Goal: Task Accomplishment & Management: Manage account settings

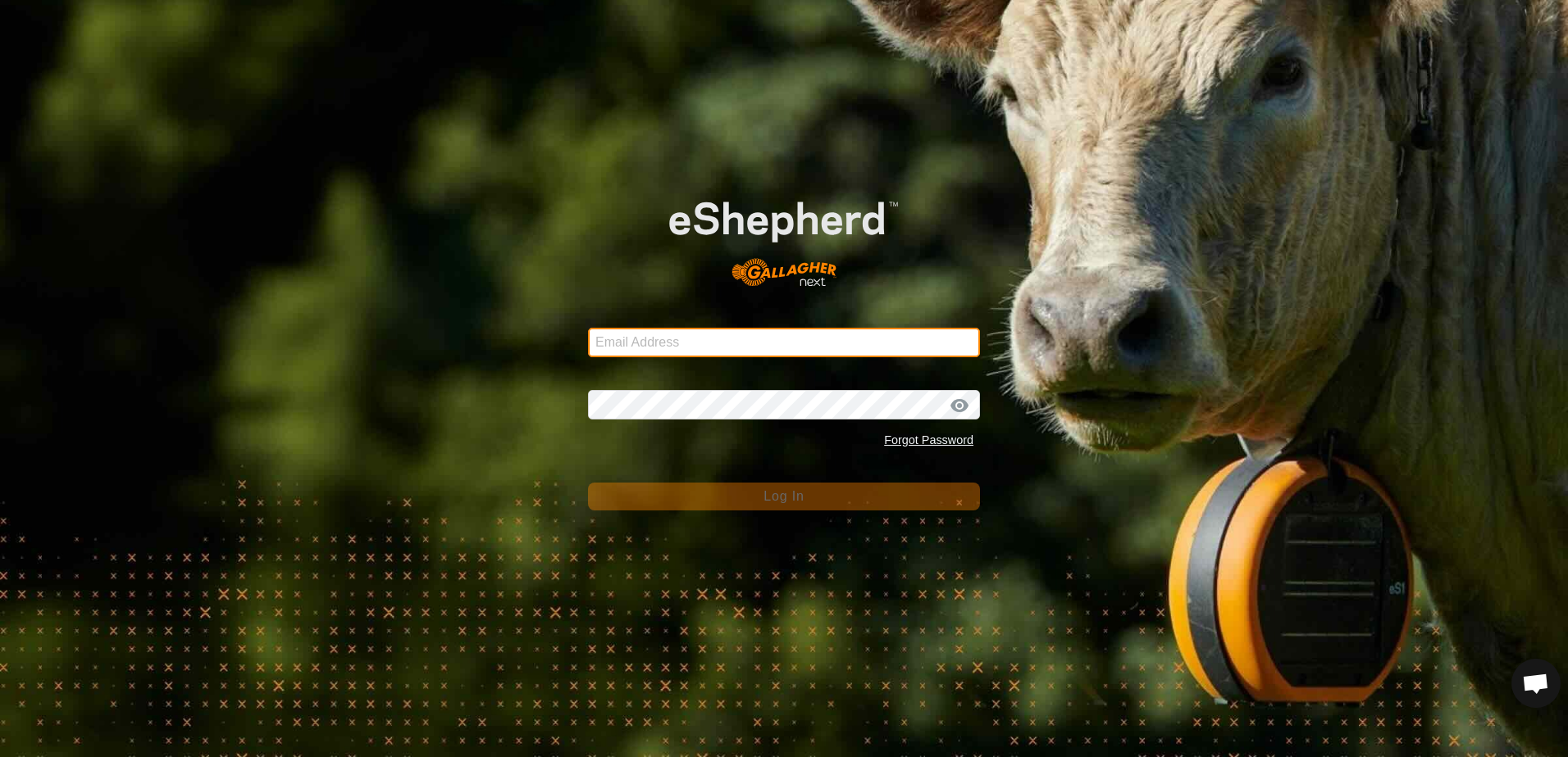
click at [675, 338] on input "Email Address" at bounding box center [784, 343] width 392 height 30
type input "[EMAIL_ADDRESS][DOMAIN_NAME]"
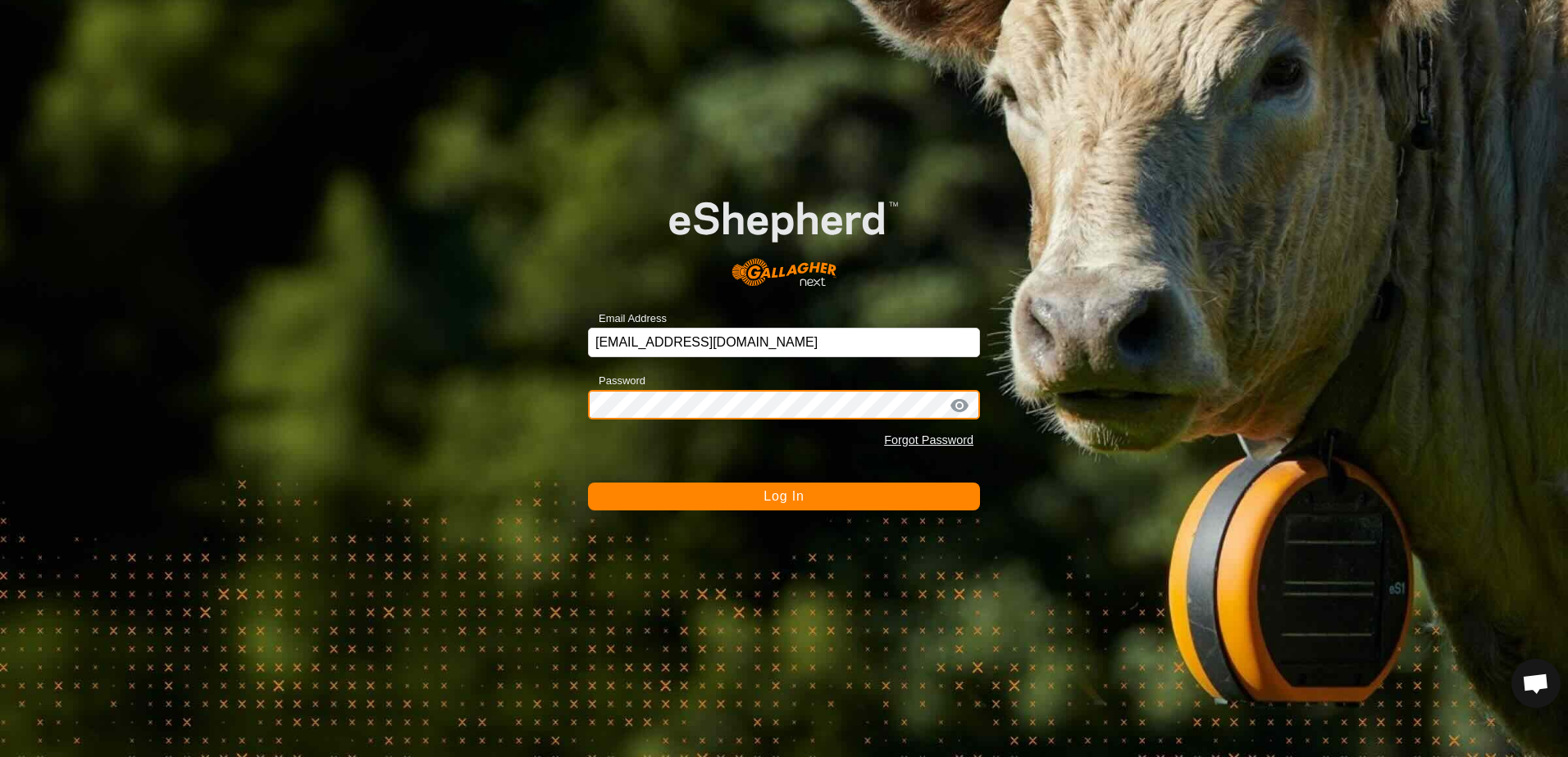
click at [588, 482] on button "Log In" at bounding box center [784, 496] width 392 height 28
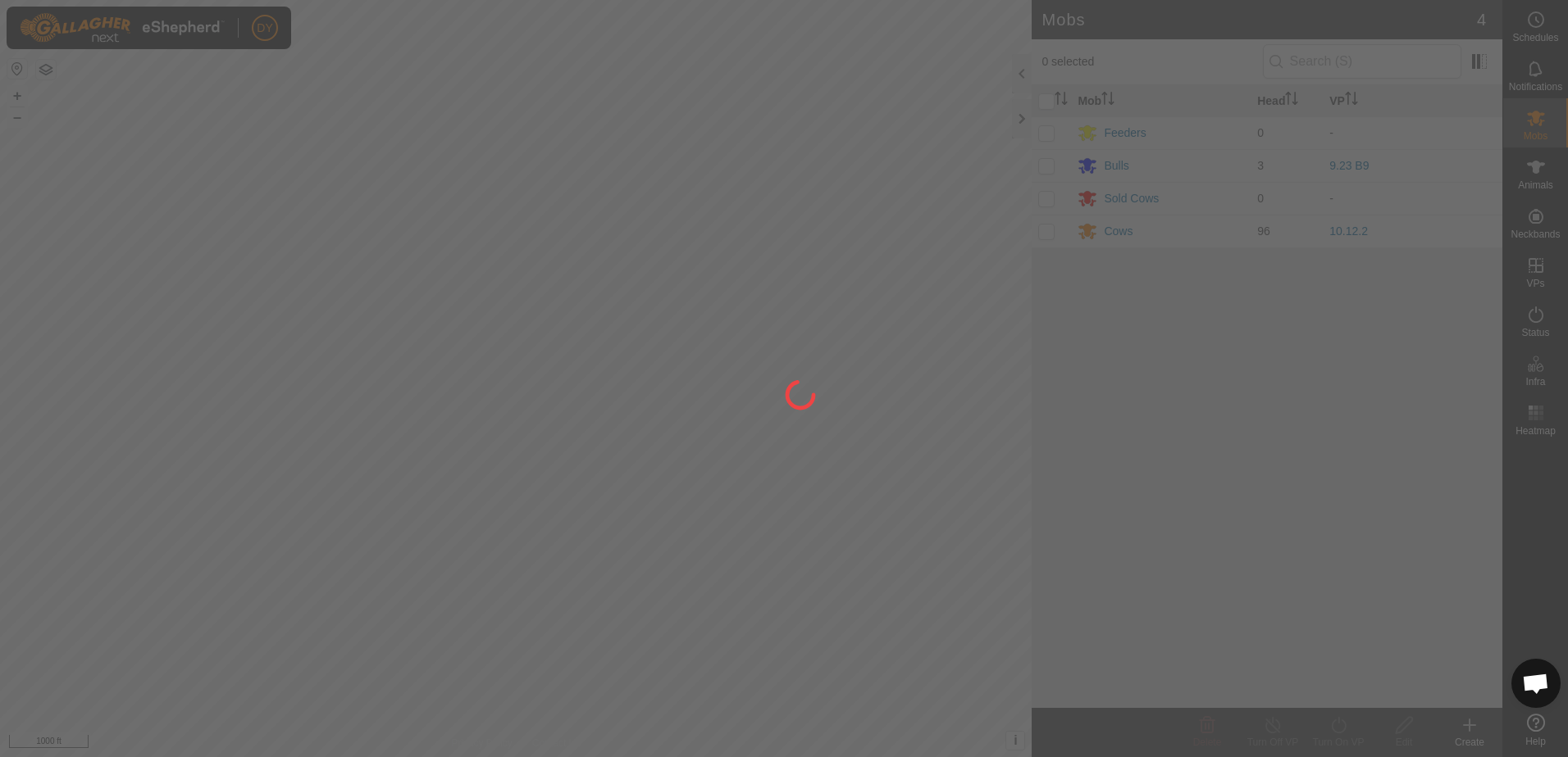
drag, startPoint x: 260, startPoint y: 335, endPoint x: 407, endPoint y: 340, distance: 147.1
click at [407, 340] on div at bounding box center [784, 378] width 1568 height 757
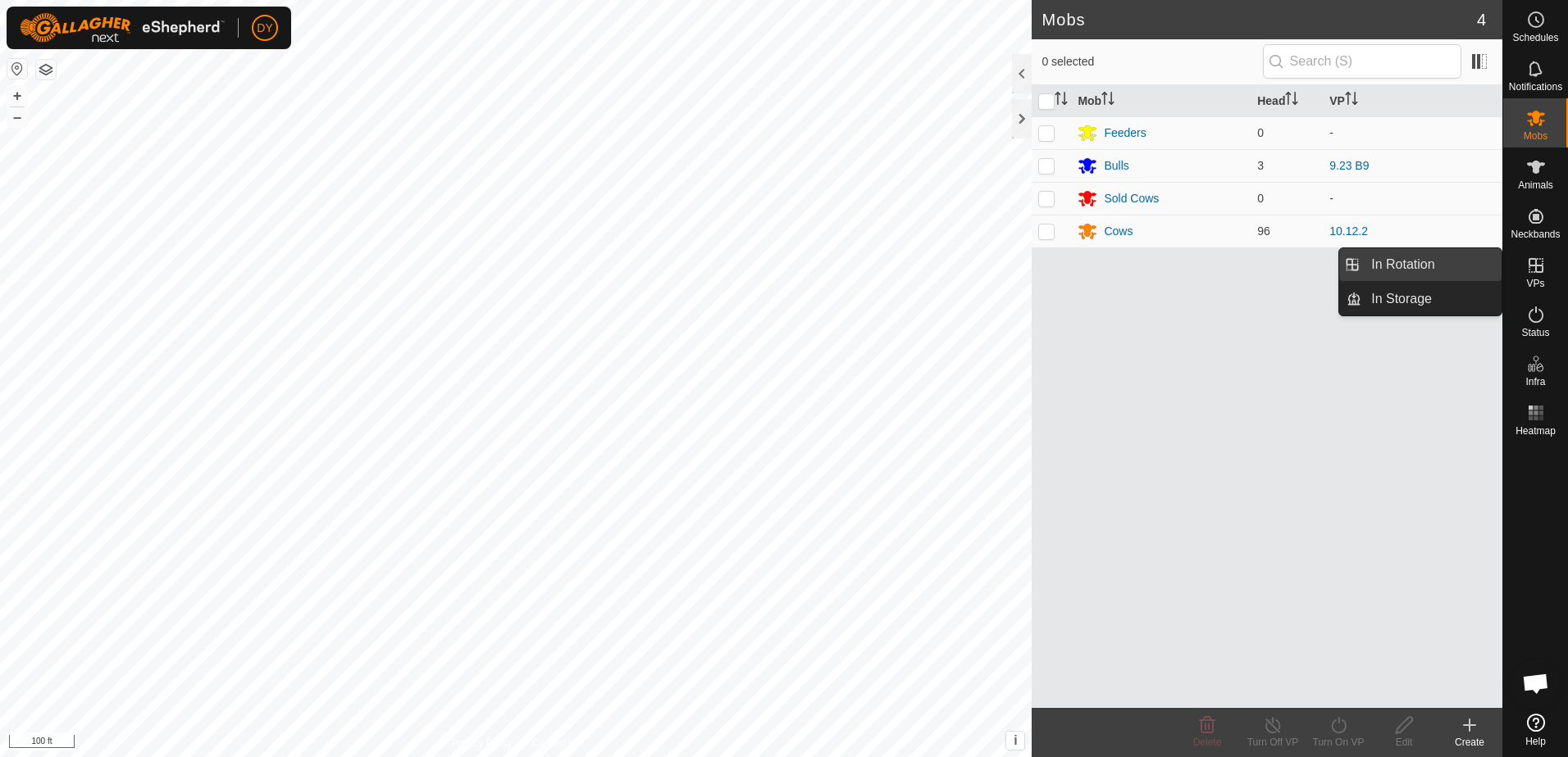
click at [1441, 266] on link "In Rotation" at bounding box center [1431, 264] width 140 height 32
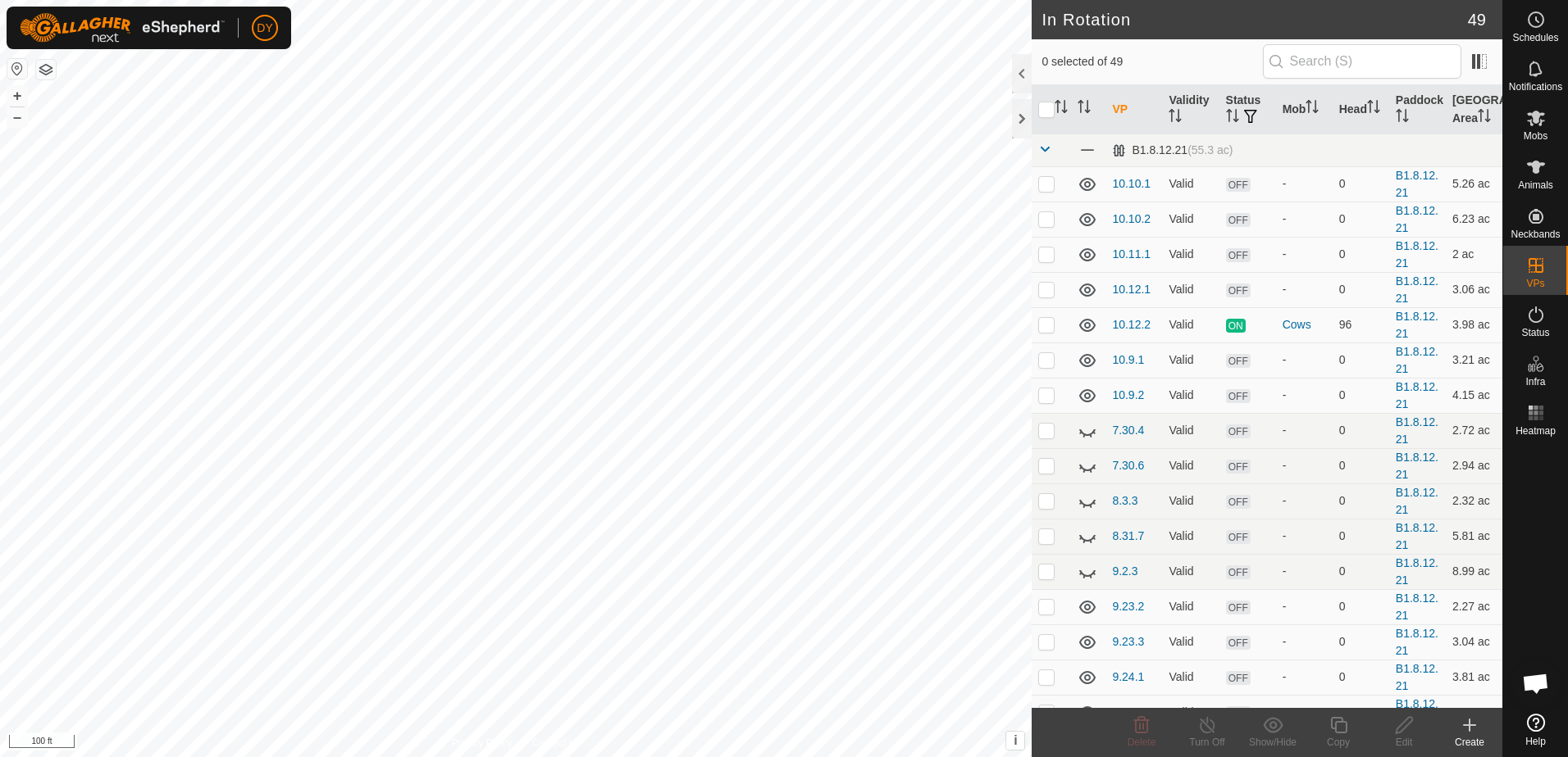
click at [1468, 721] on icon at bounding box center [1469, 725] width 20 height 20
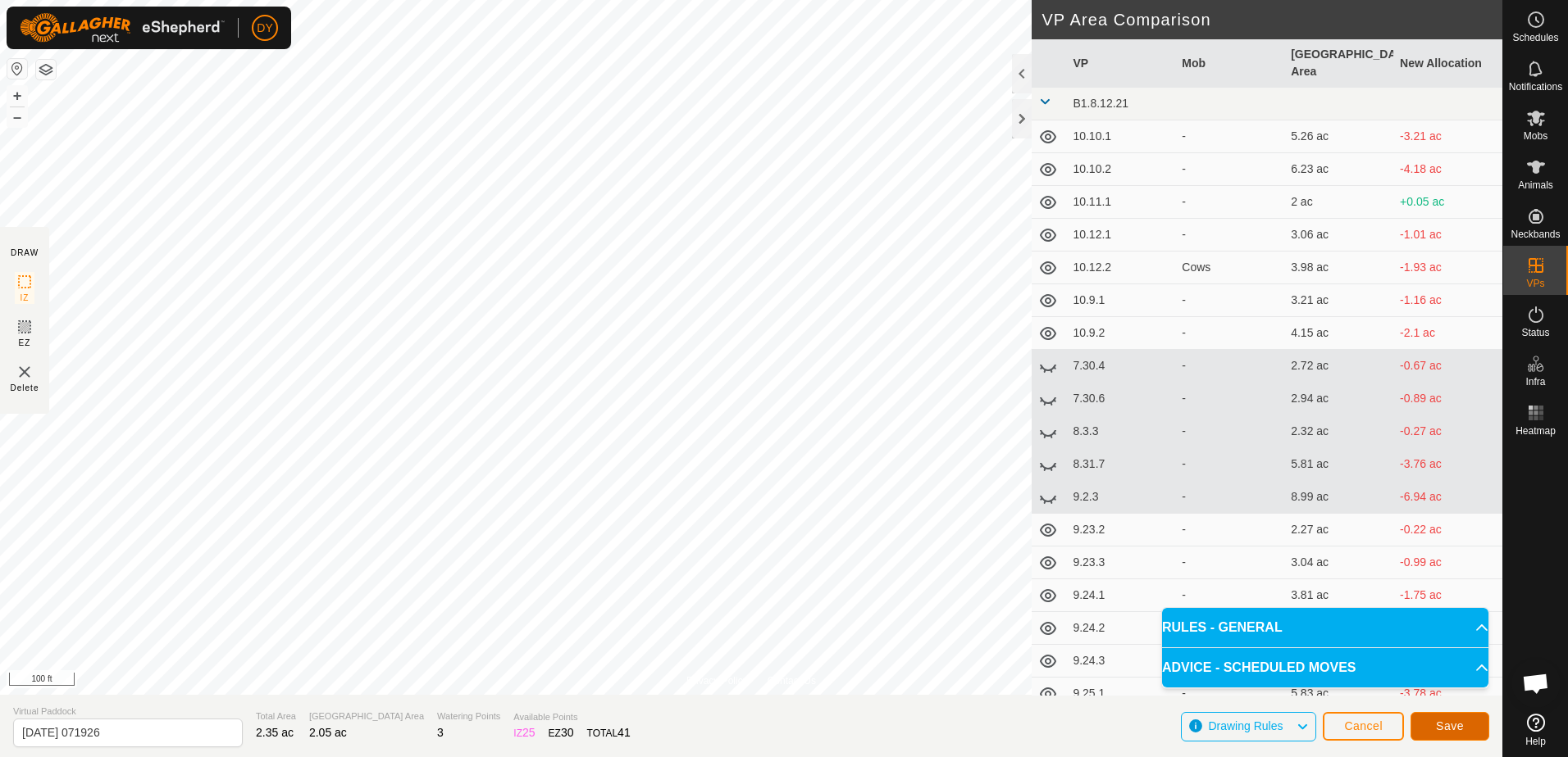
click at [1425, 730] on button "Save" at bounding box center [1449, 726] width 79 height 29
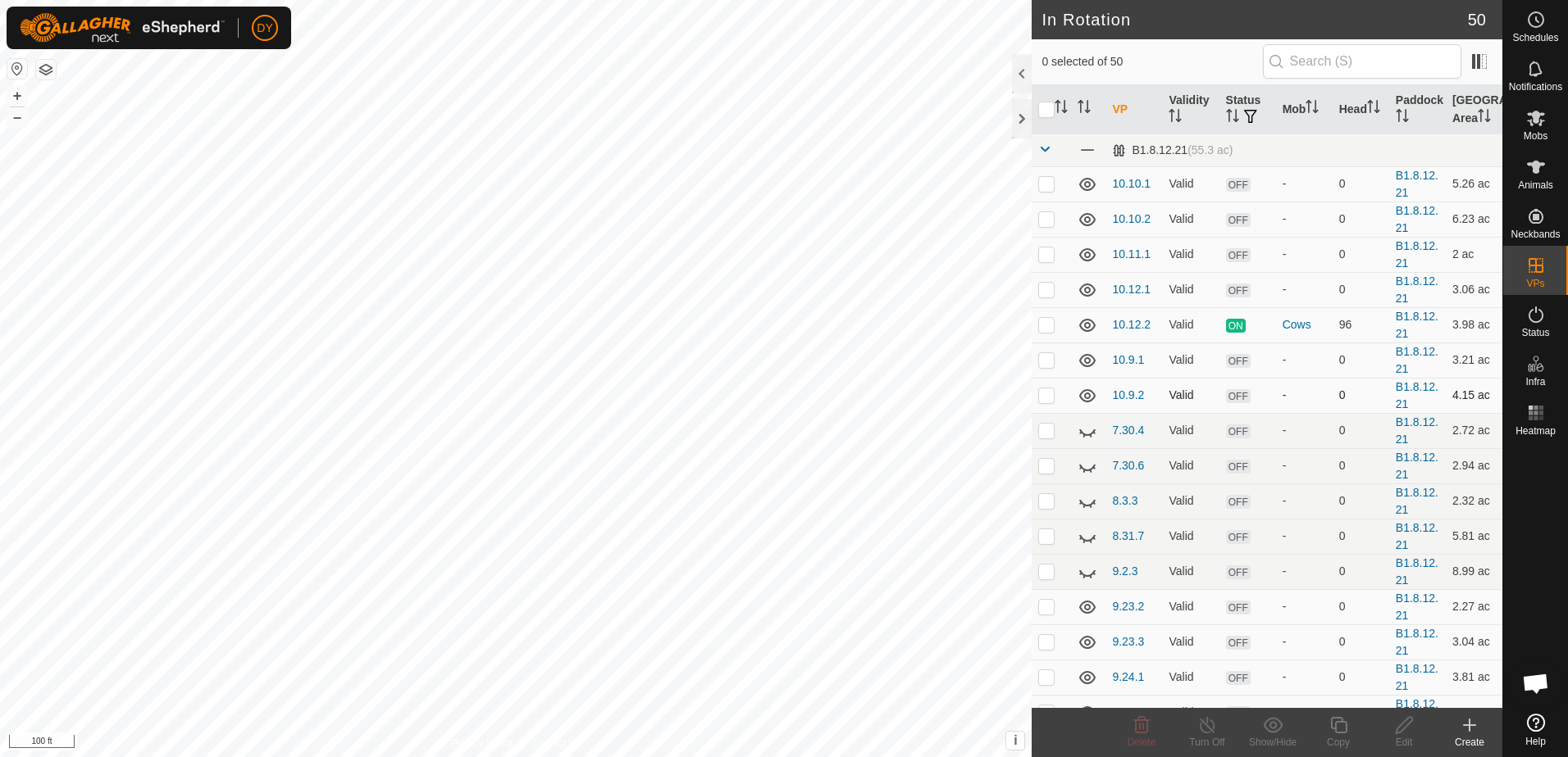
checkbox input "true"
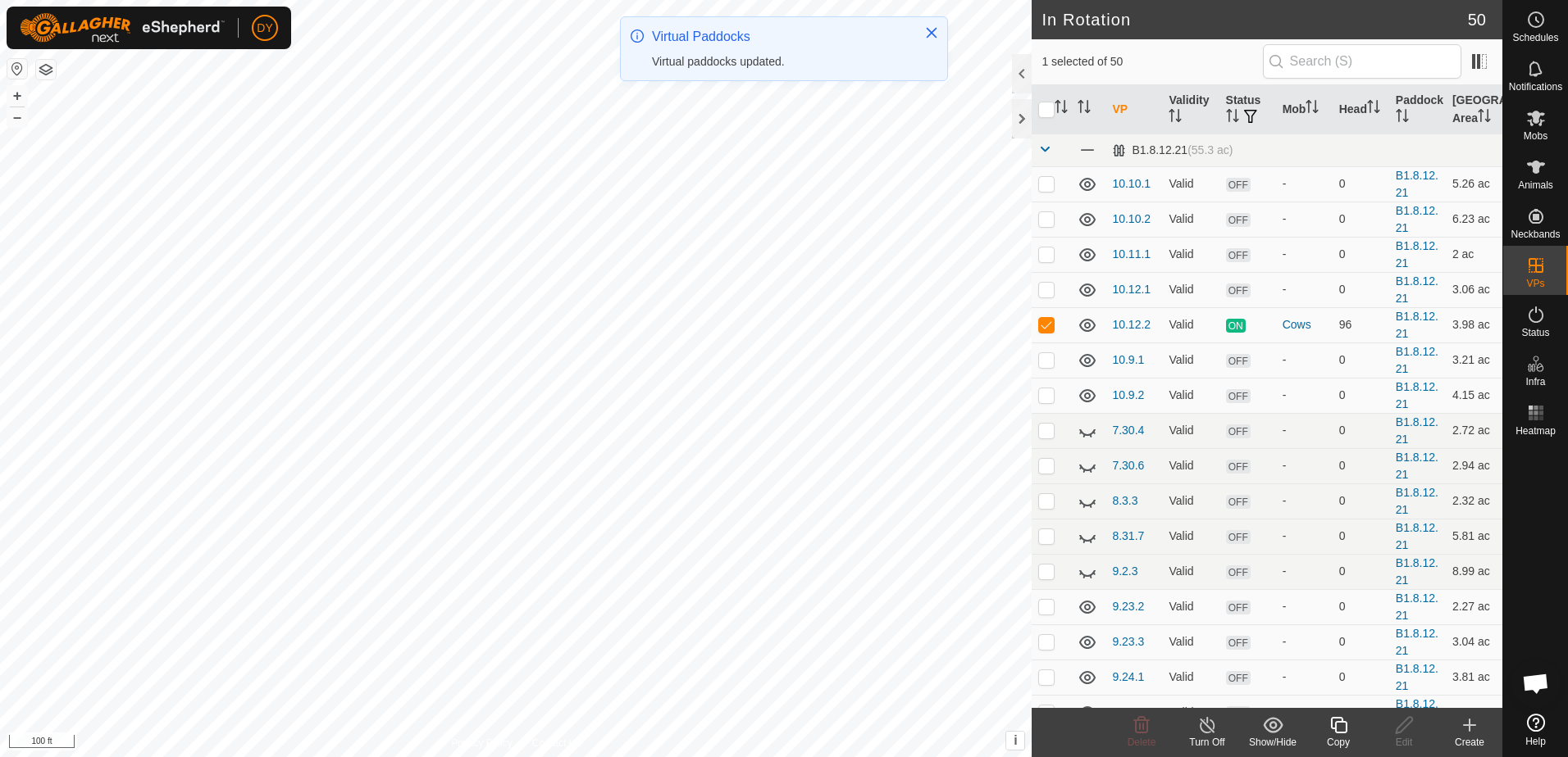
click at [1340, 725] on icon at bounding box center [1338, 725] width 21 height 20
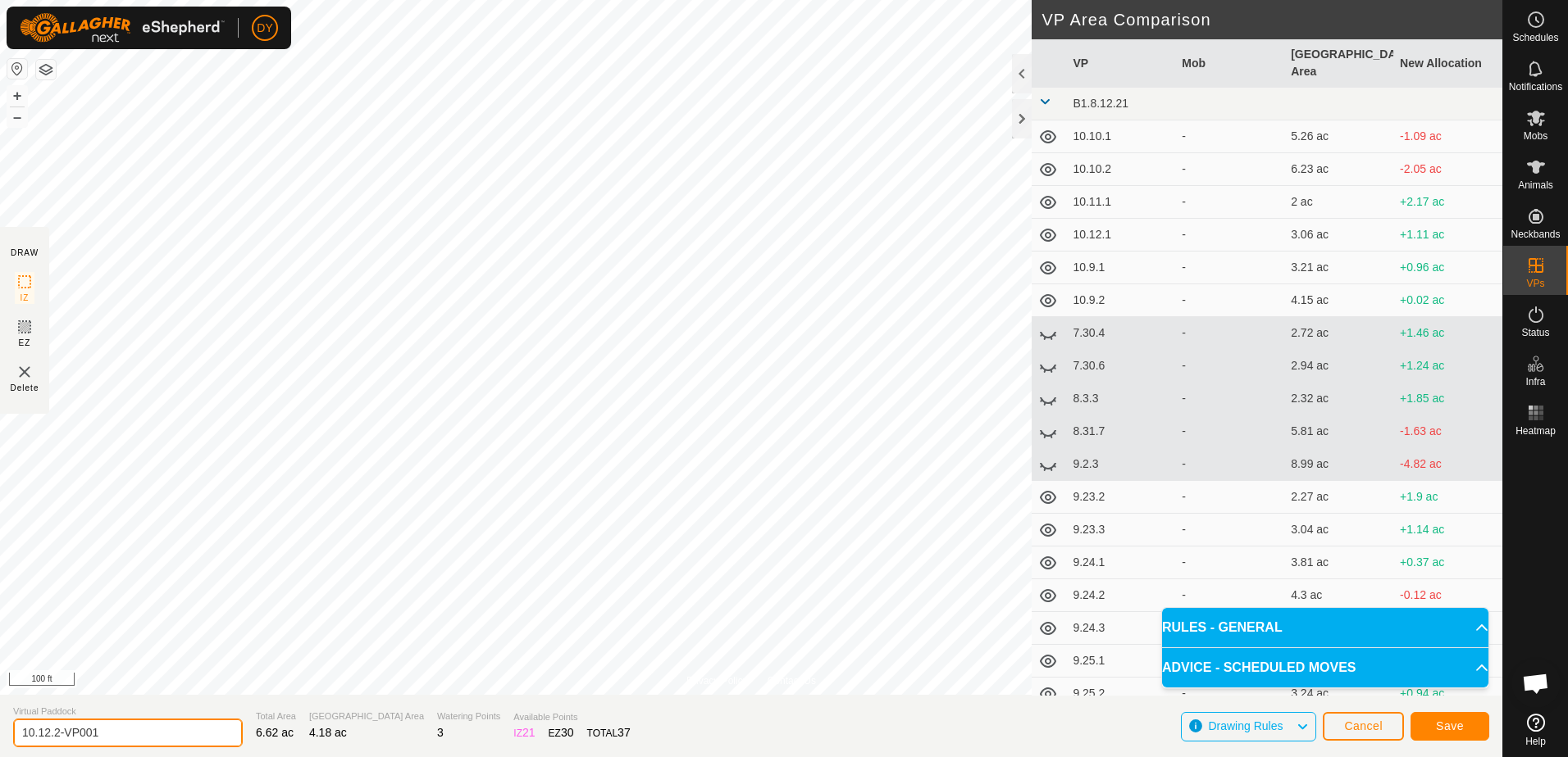
drag, startPoint x: 119, startPoint y: 730, endPoint x: 47, endPoint y: 734, distance: 72.1
click at [47, 734] on input "10.12.2-VP001" at bounding box center [128, 733] width 229 height 29
type input "10.13.1"
click at [1428, 722] on button "Save" at bounding box center [1449, 726] width 79 height 29
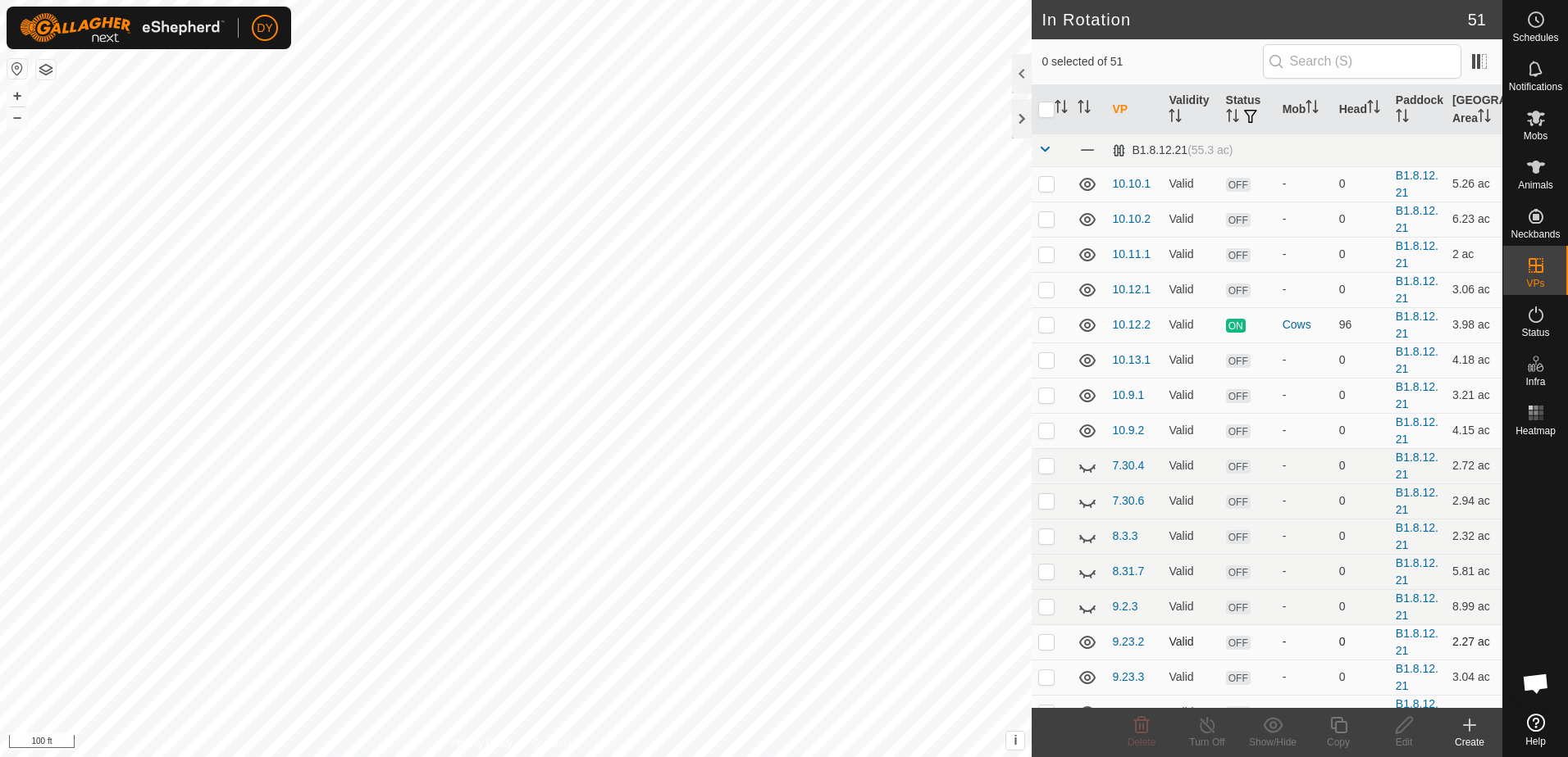
checkbox input "true"
checkbox input "false"
click at [1150, 730] on icon at bounding box center [1141, 725] width 20 height 20
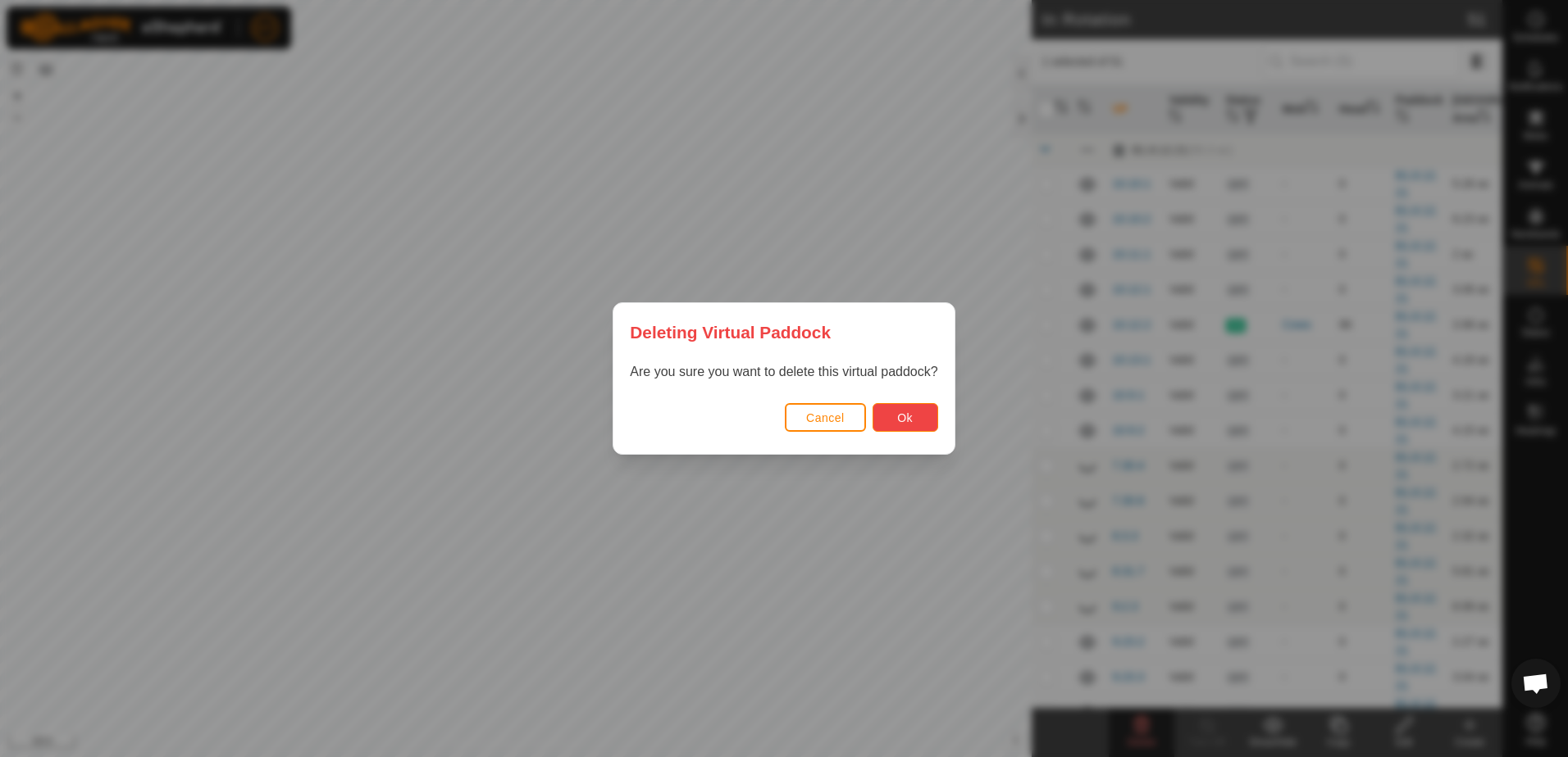
click at [909, 418] on span "Ok" at bounding box center [904, 418] width 16 height 13
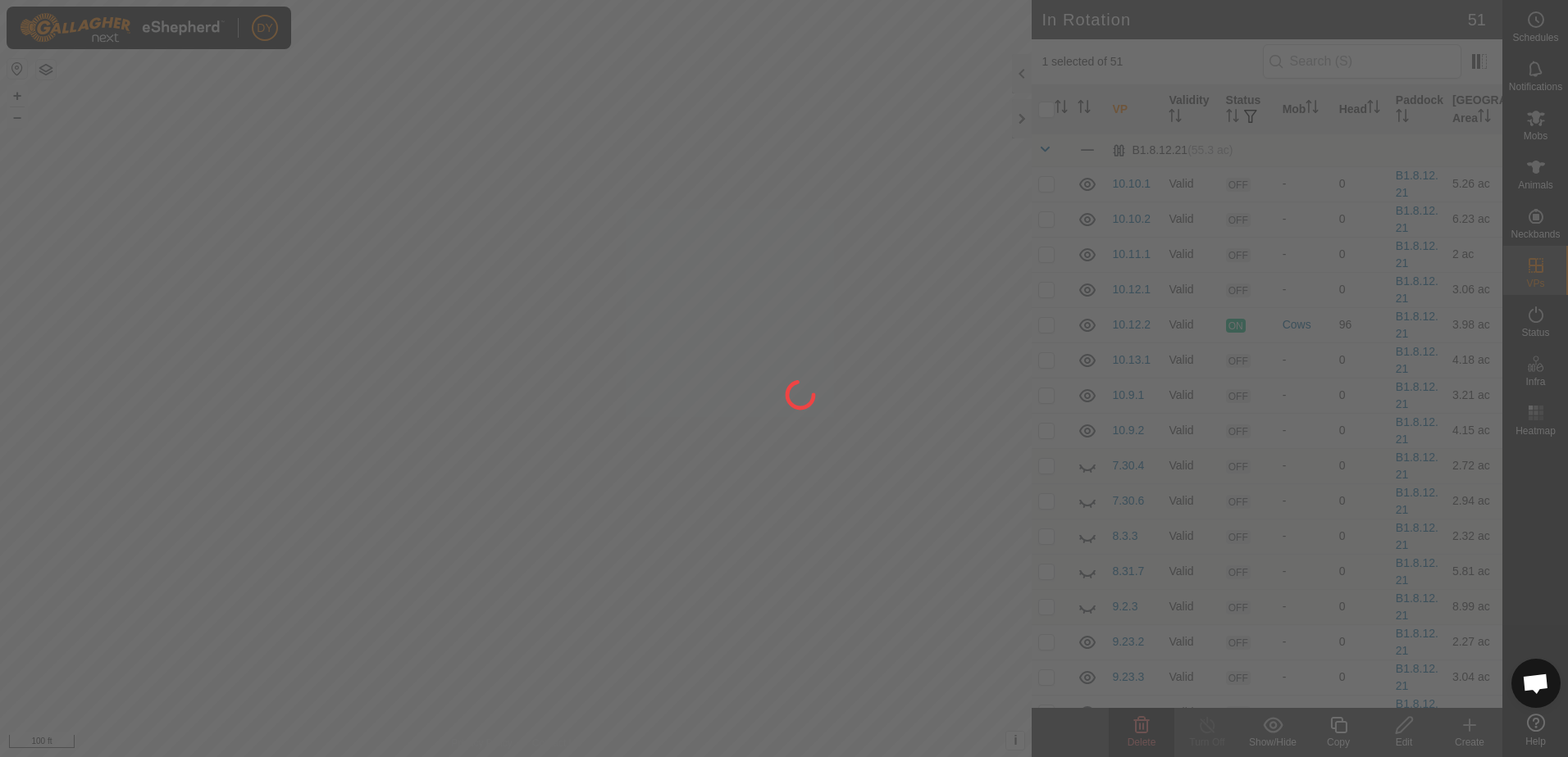
checkbox input "false"
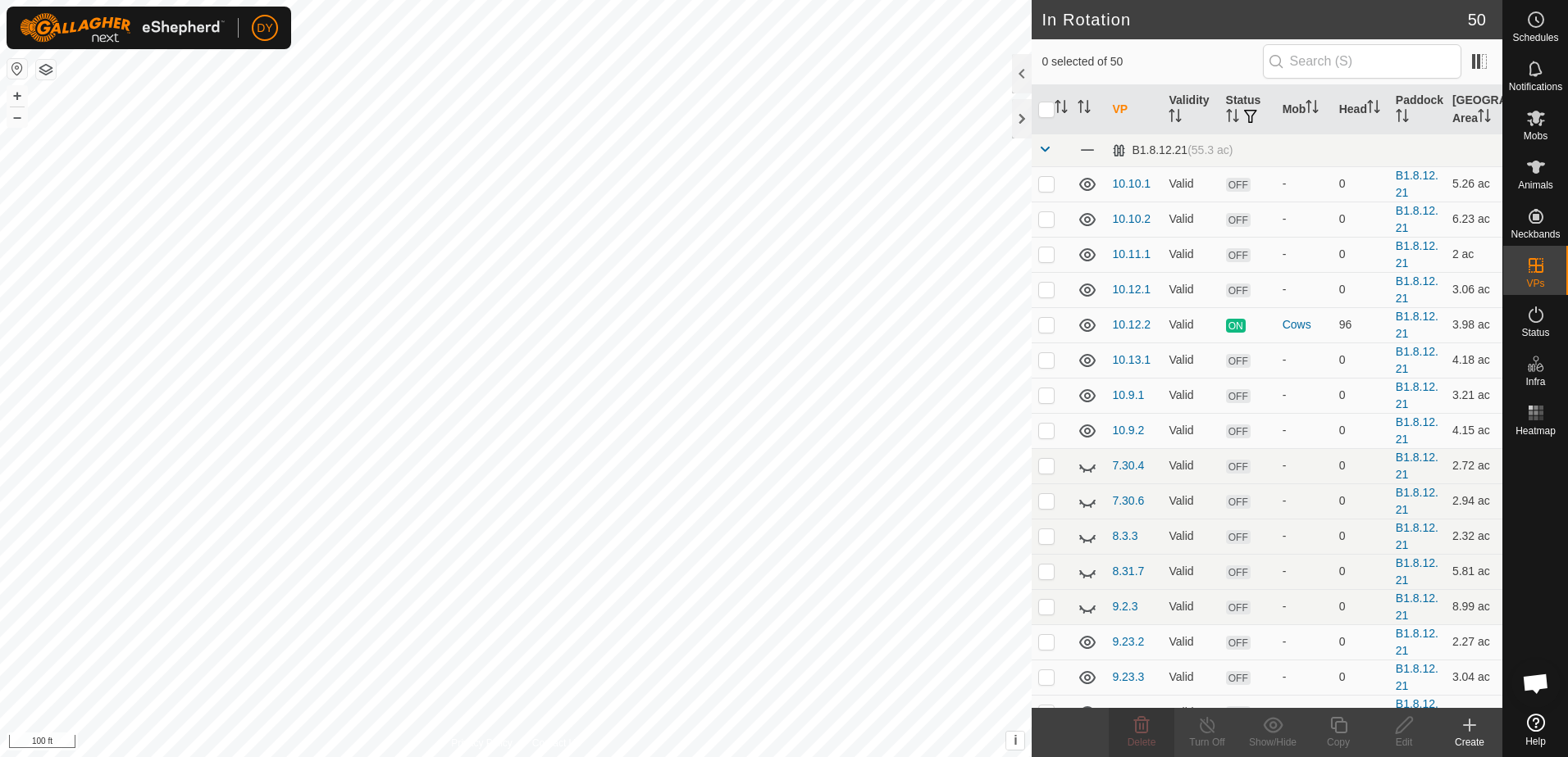
click at [599, 212] on div "DY Schedules Notifications Mobs Animals Neckbands VPs Status Infra Heatmap Help…" at bounding box center [784, 378] width 1568 height 757
click at [1539, 129] on es-mob-svg-icon at bounding box center [1536, 118] width 30 height 27
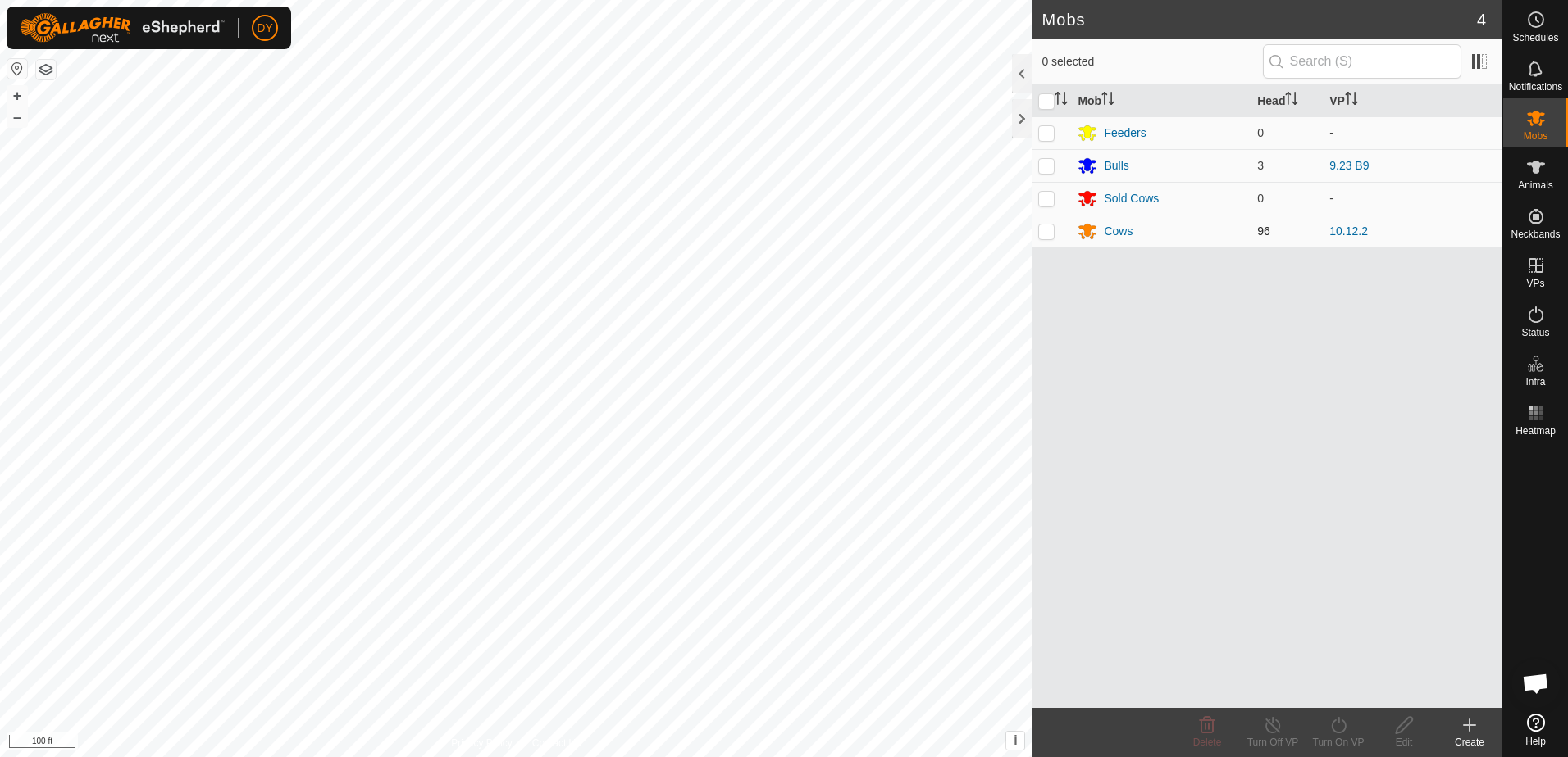
click at [1052, 232] on p-checkbox at bounding box center [1046, 232] width 17 height 13
checkbox input "true"
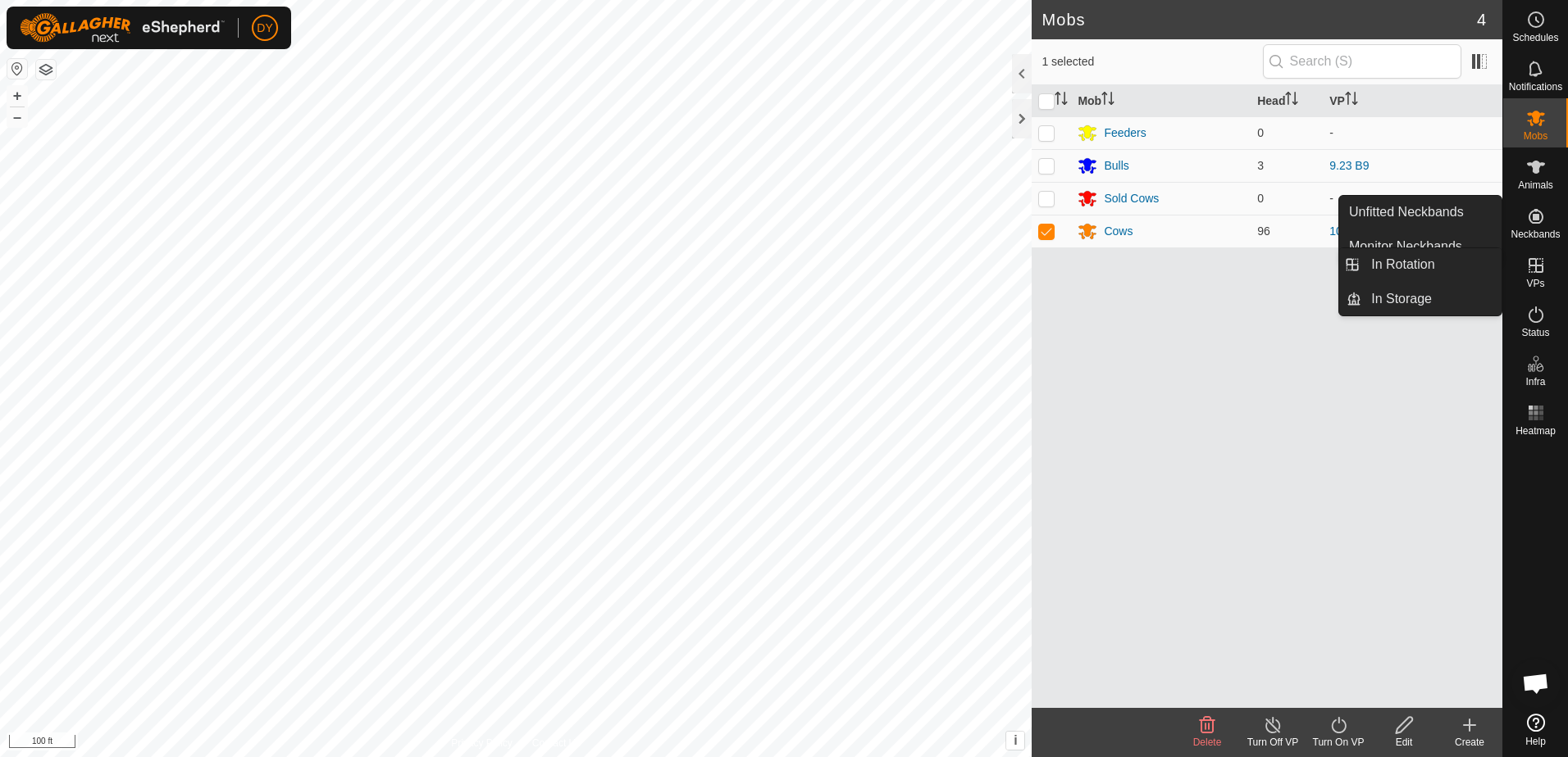
click at [1545, 270] on icon at bounding box center [1536, 266] width 20 height 20
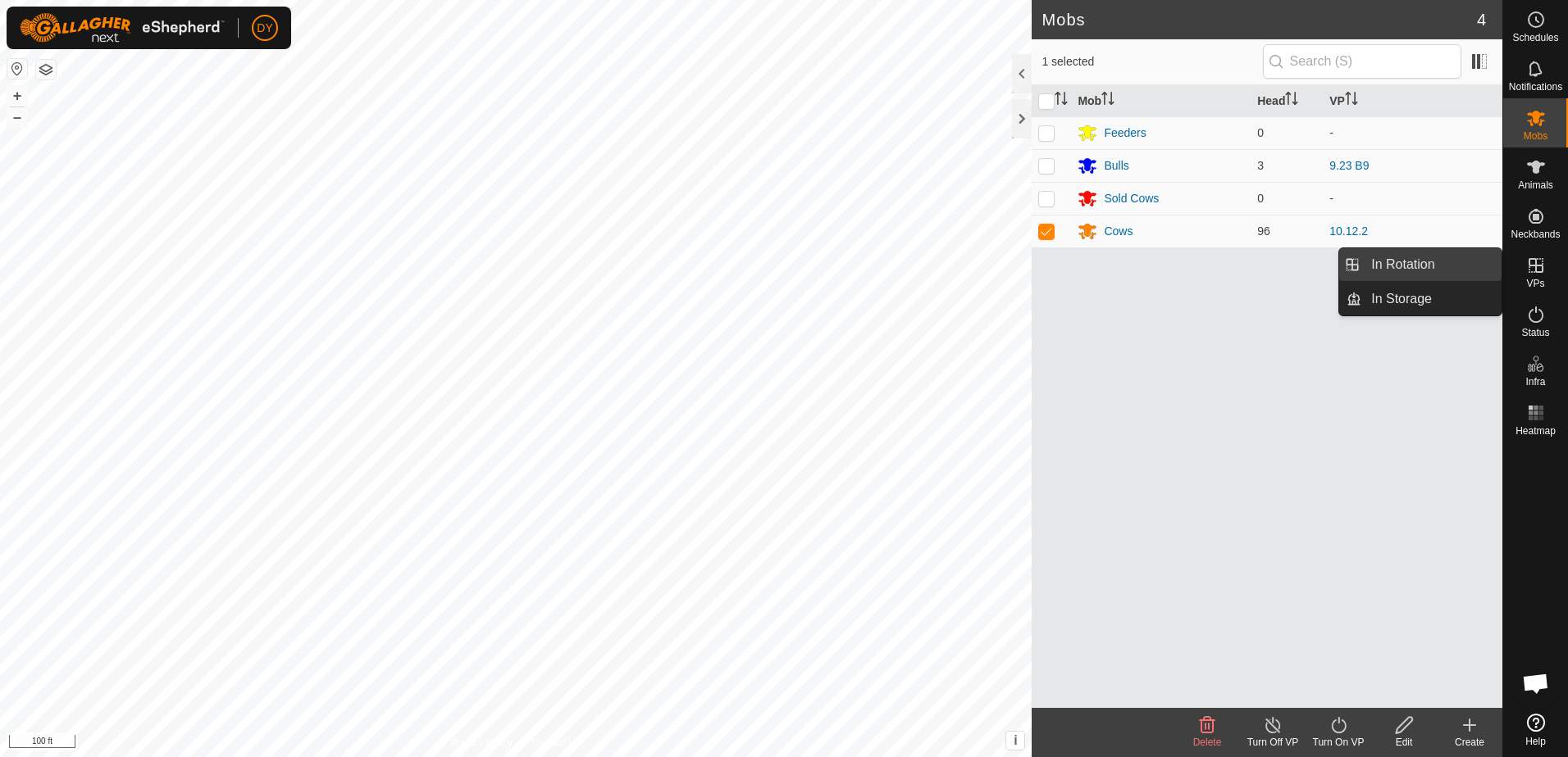
drag, startPoint x: 1502, startPoint y: 267, endPoint x: 1463, endPoint y: 263, distance: 39.2
click at [1463, 263] on link "In Rotation" at bounding box center [1431, 264] width 140 height 32
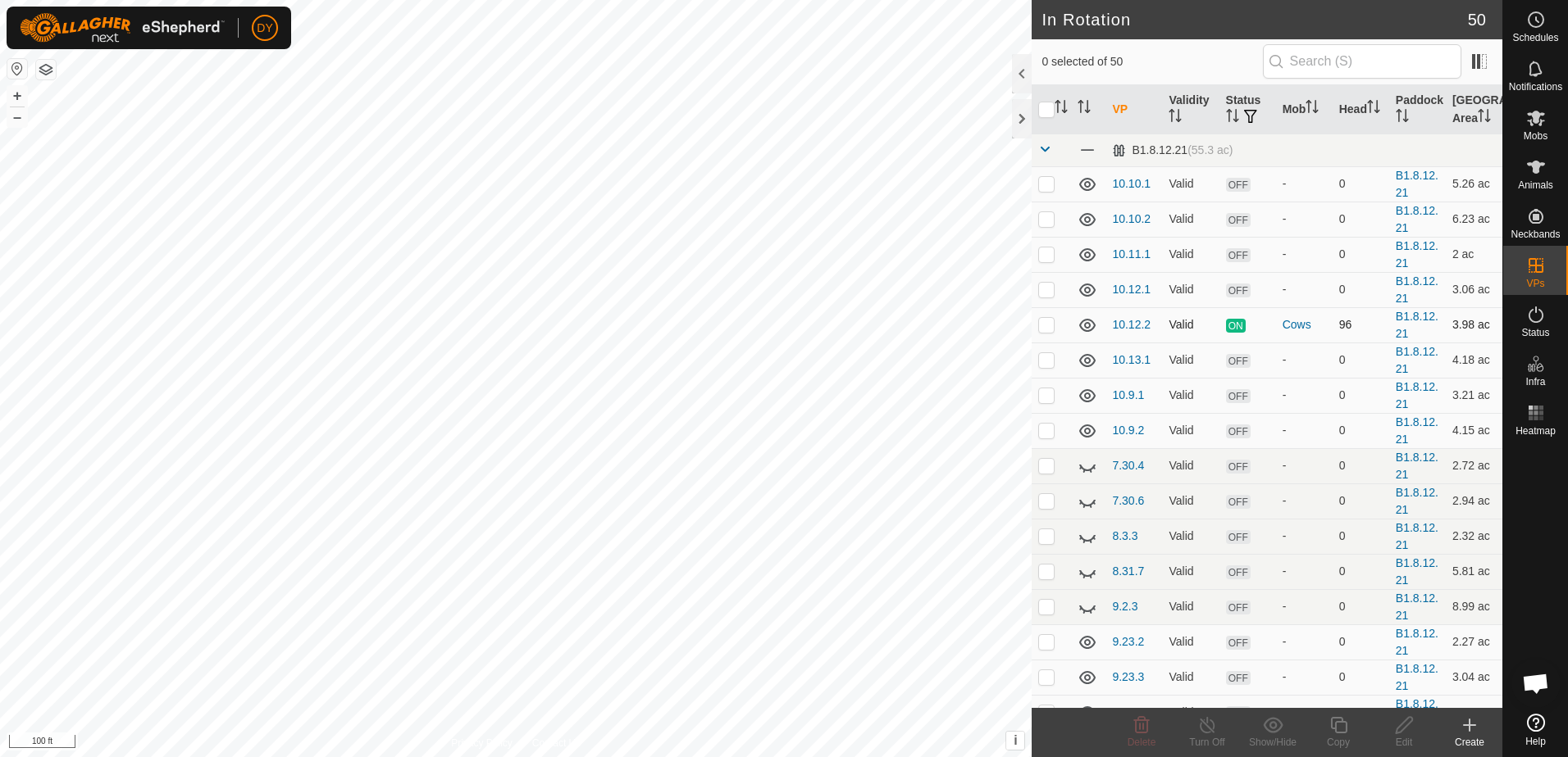
checkbox input "true"
click at [1339, 730] on icon at bounding box center [1338, 725] width 21 height 20
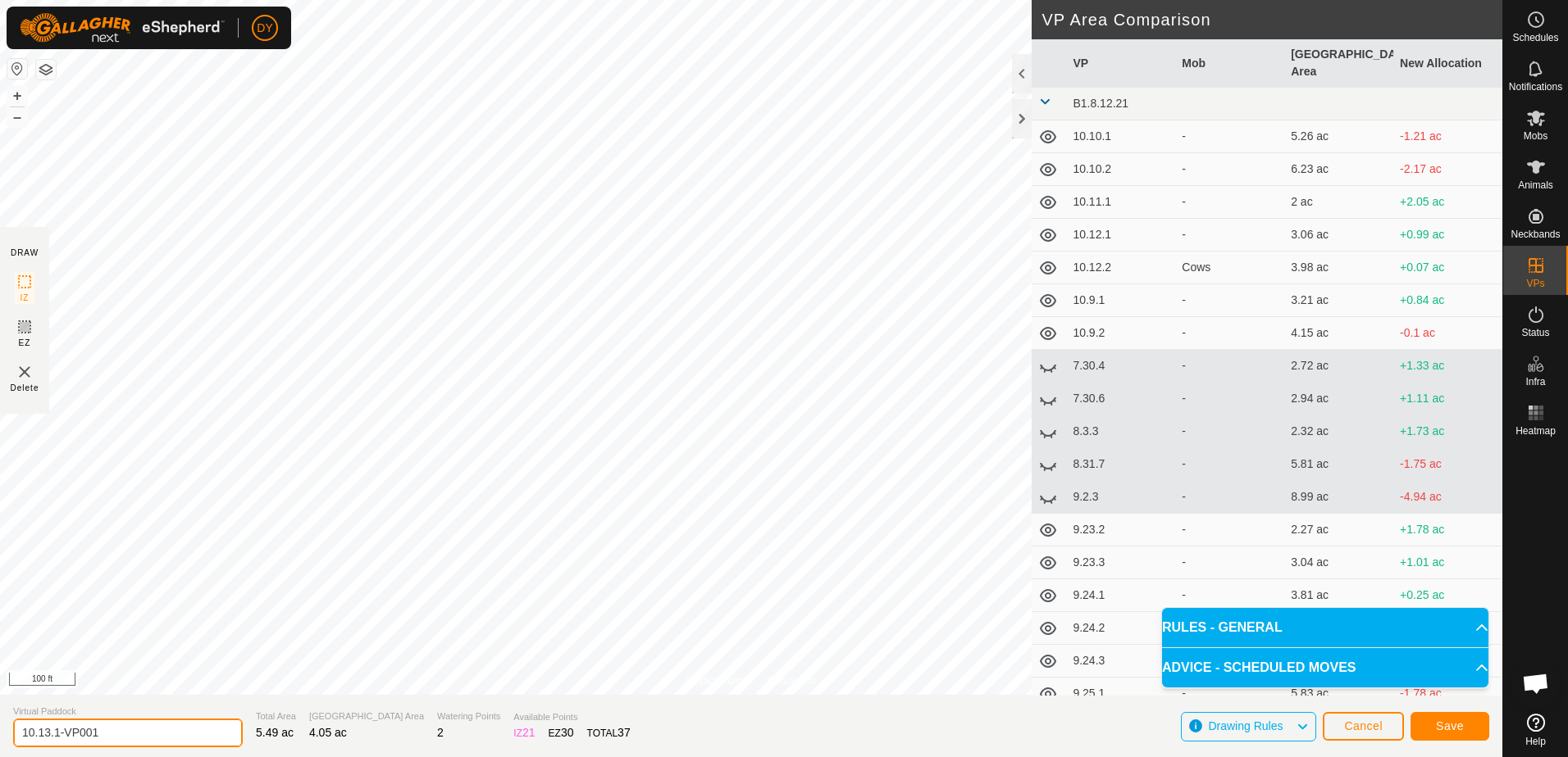
drag, startPoint x: 110, startPoint y: 730, endPoint x: 61, endPoint y: 738, distance: 49.6
click at [61, 738] on input "10.13.1-VP001" at bounding box center [128, 733] width 229 height 29
type input "[TECHNICAL_ID]"
click at [1423, 725] on button "Save" at bounding box center [1449, 726] width 79 height 29
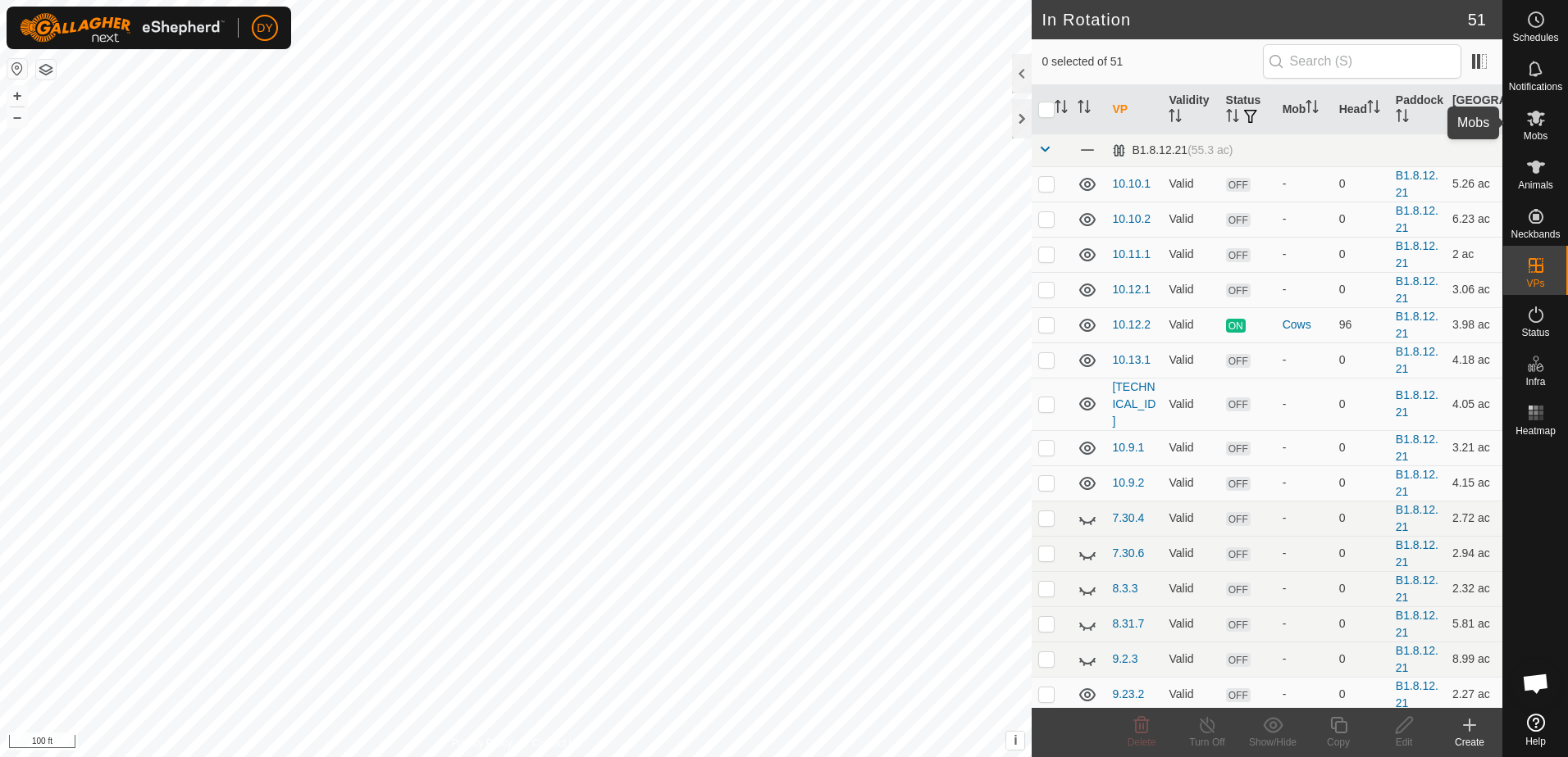
click at [1539, 125] on icon at bounding box center [1536, 118] width 18 height 16
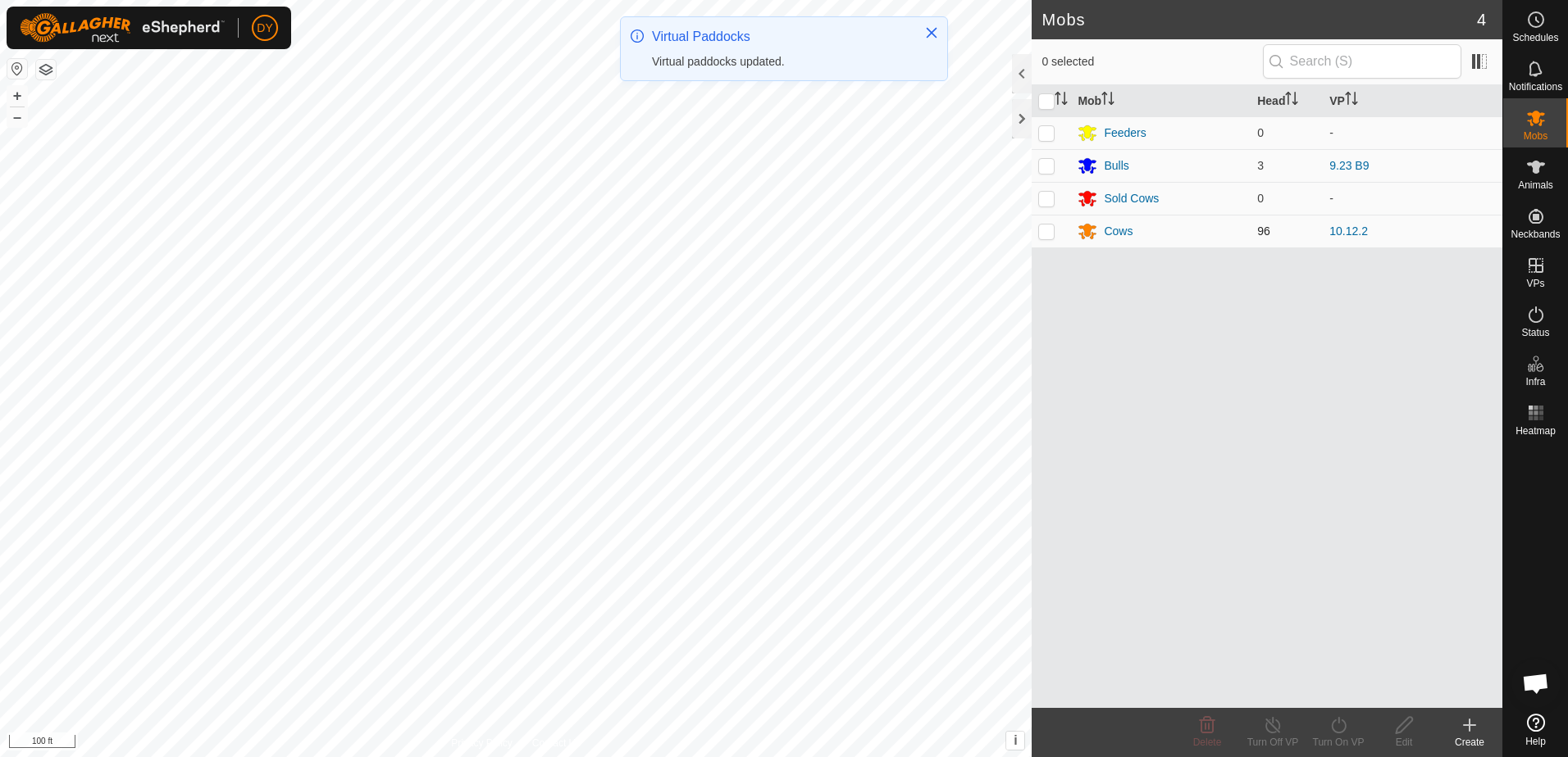
click at [1044, 234] on p-checkbox at bounding box center [1046, 232] width 17 height 13
checkbox input "true"
click at [1335, 734] on icon at bounding box center [1338, 725] width 21 height 20
click at [1335, 691] on link "Now" at bounding box center [1387, 689] width 162 height 32
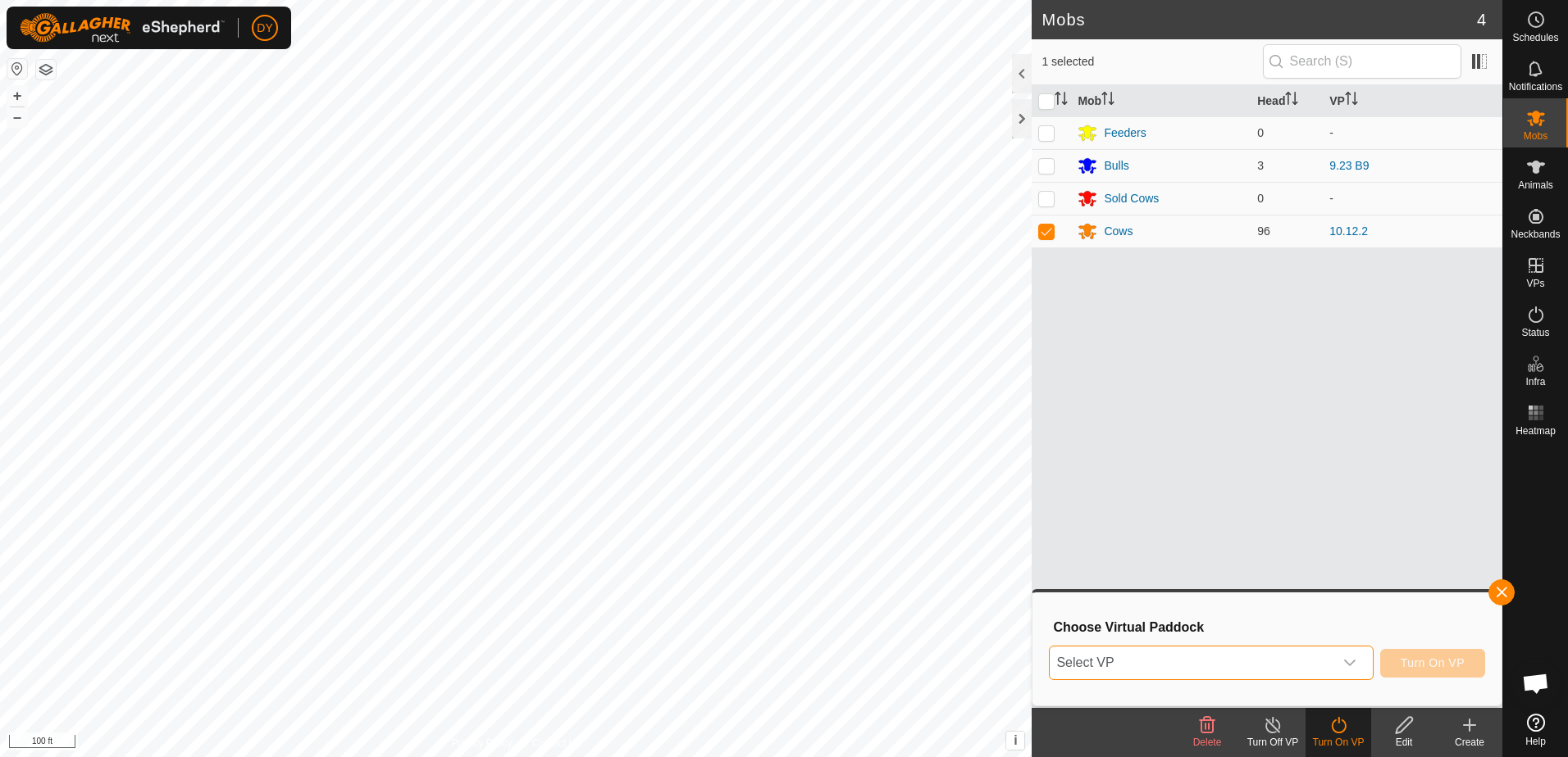
click at [1132, 660] on span "Select VP" at bounding box center [1191, 662] width 283 height 32
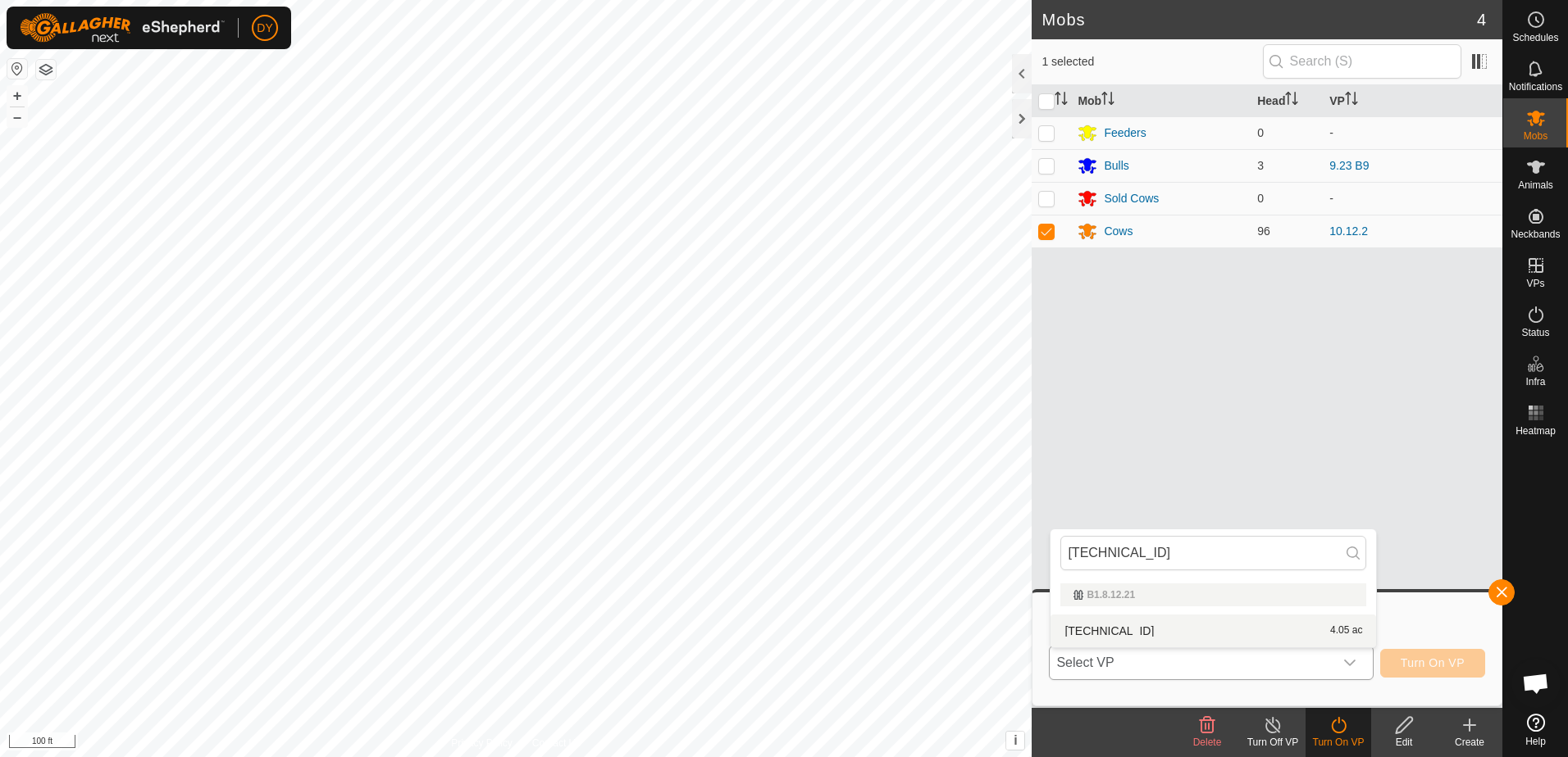
type input "[TECHNICAL_ID]"
click at [1083, 627] on li "[TECHNICAL_ID] 4.05 ac" at bounding box center [1213, 630] width 326 height 32
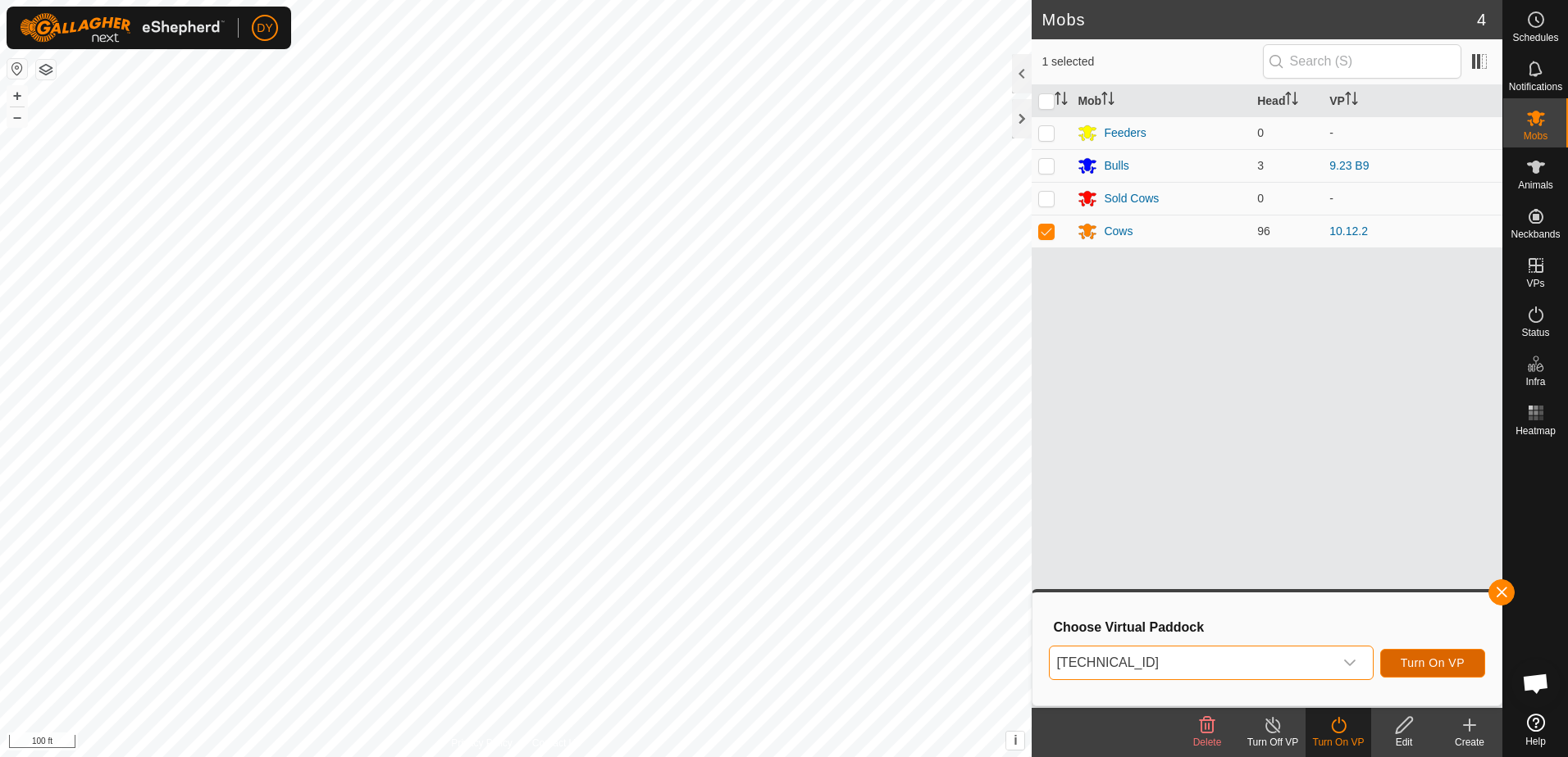
click at [1442, 667] on span "Turn On VP" at bounding box center [1432, 663] width 64 height 13
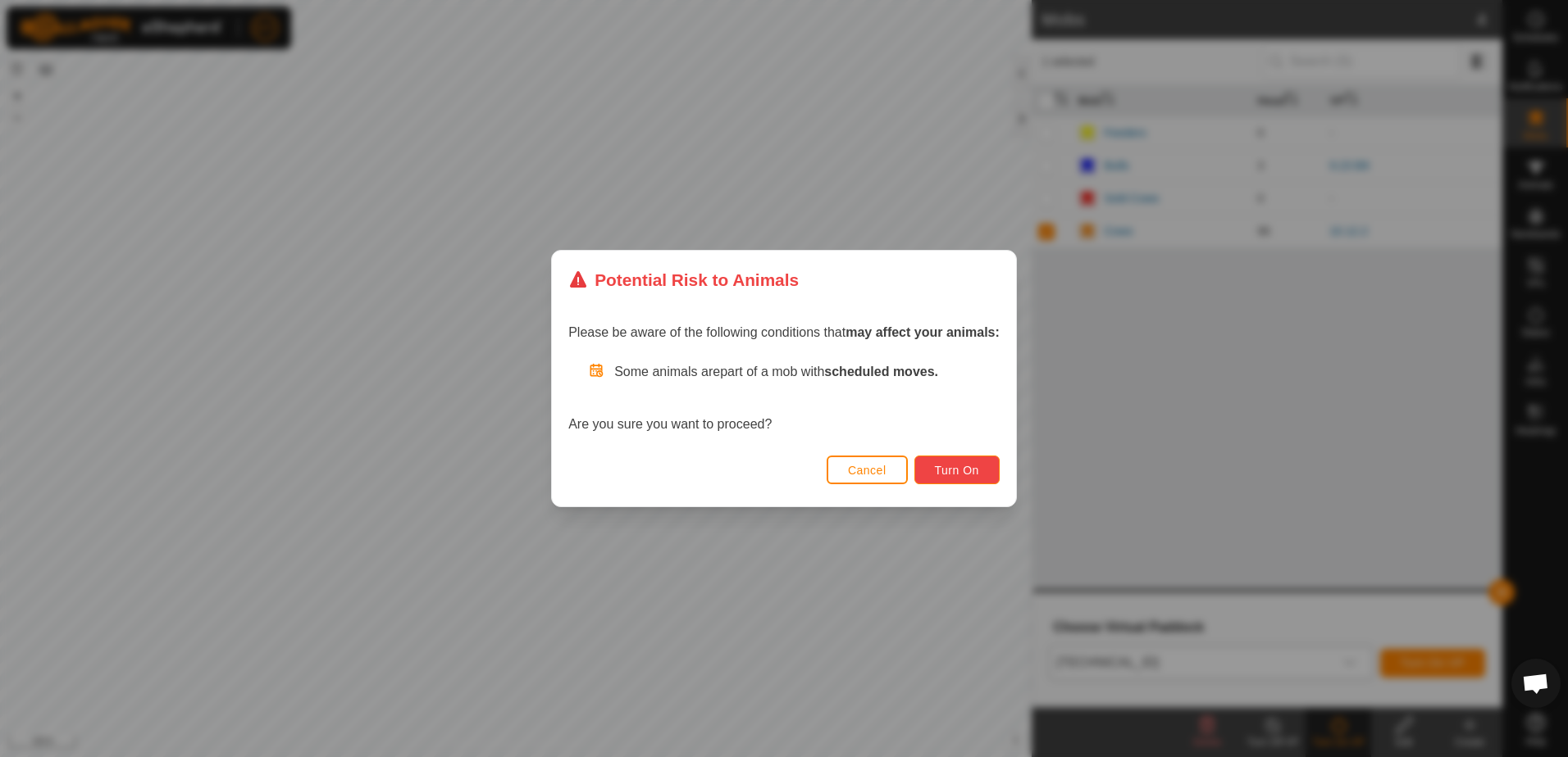
click at [955, 466] on span "Turn On" at bounding box center [956, 471] width 44 height 13
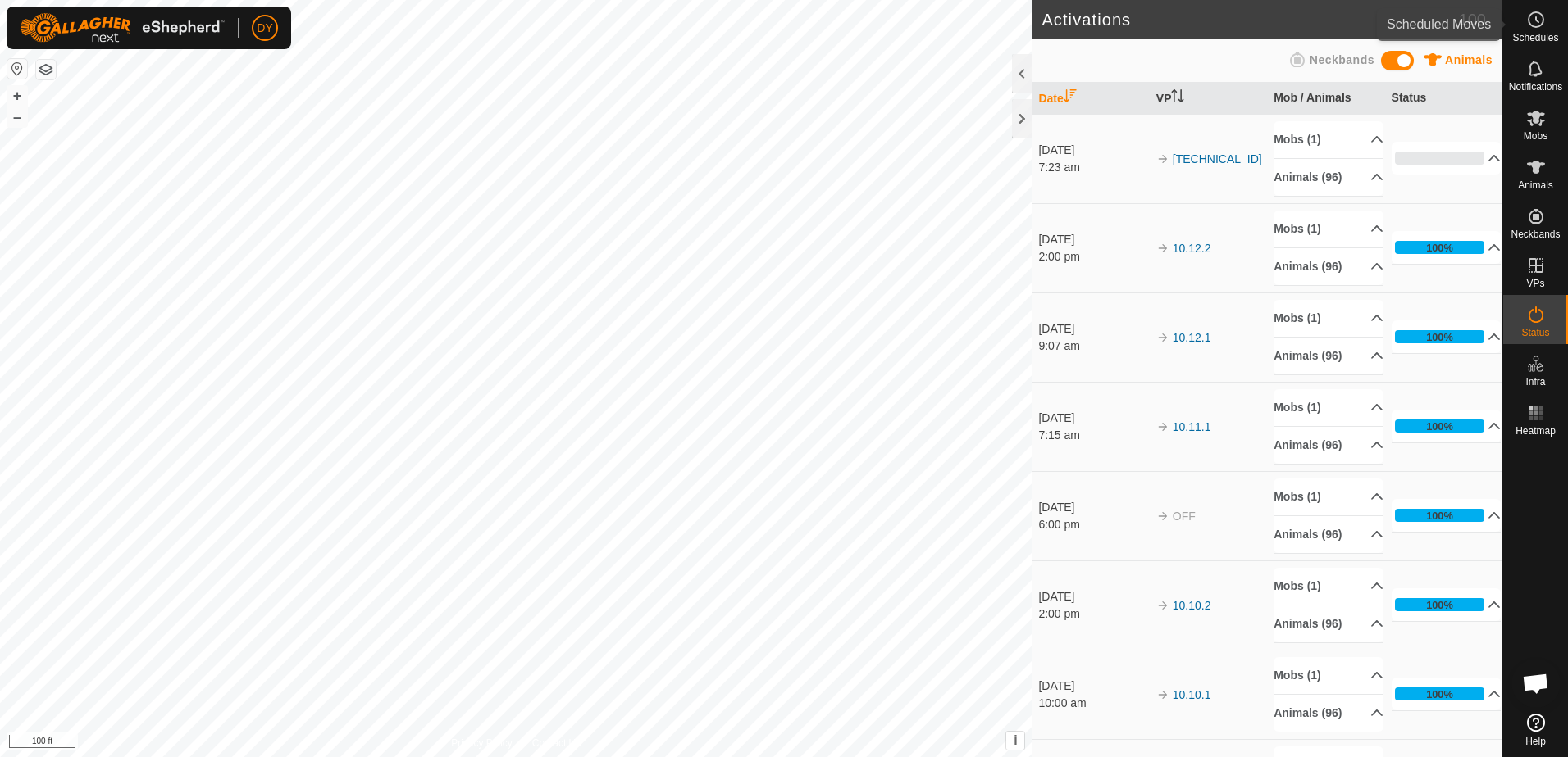
click at [1545, 28] on icon at bounding box center [1536, 20] width 20 height 20
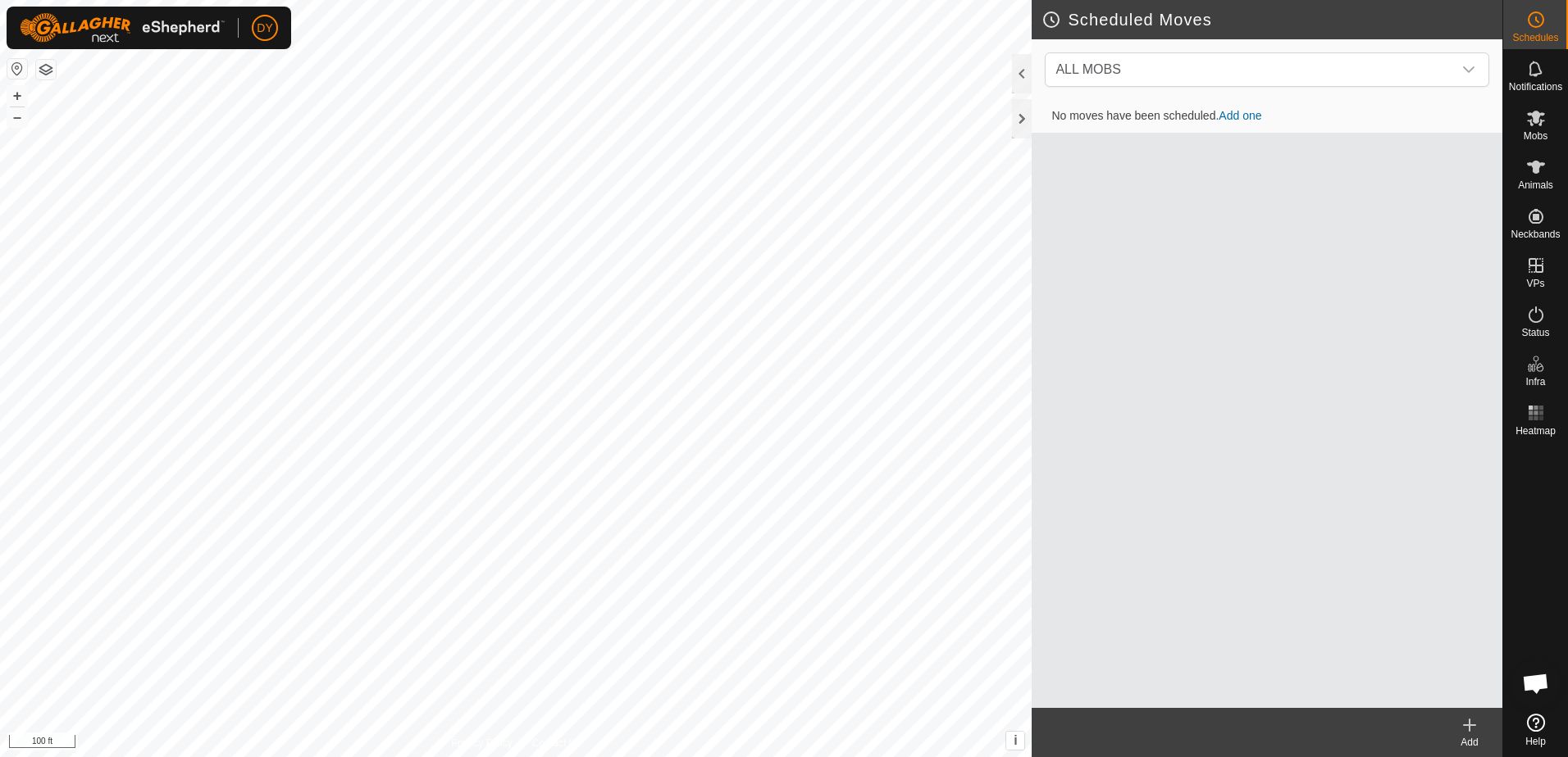
click at [1472, 727] on icon at bounding box center [1469, 725] width 20 height 20
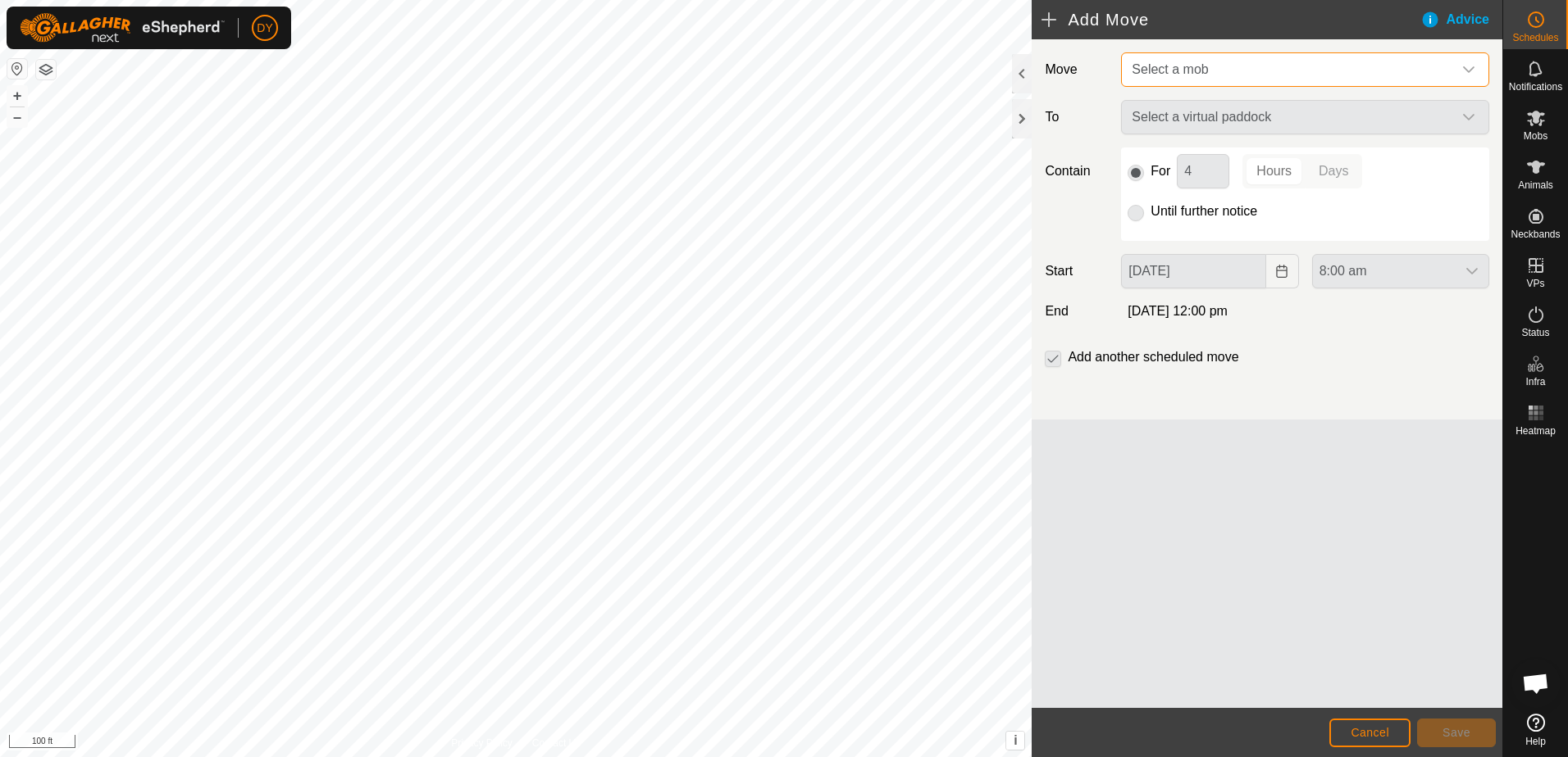
click at [1173, 74] on span "Select a mob" at bounding box center [1169, 69] width 76 height 14
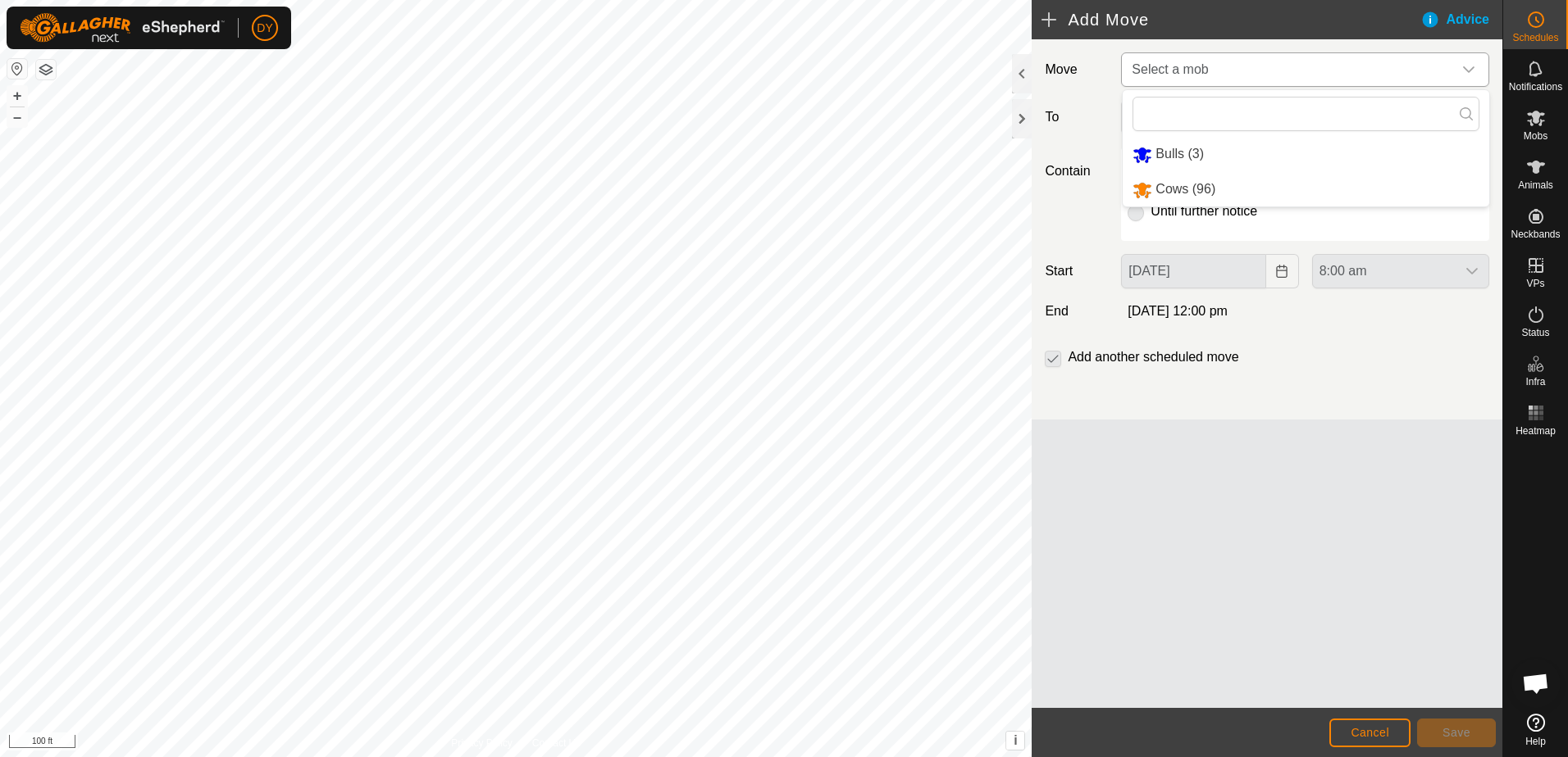
click at [1184, 180] on li "Cows (96)" at bounding box center [1306, 189] width 366 height 33
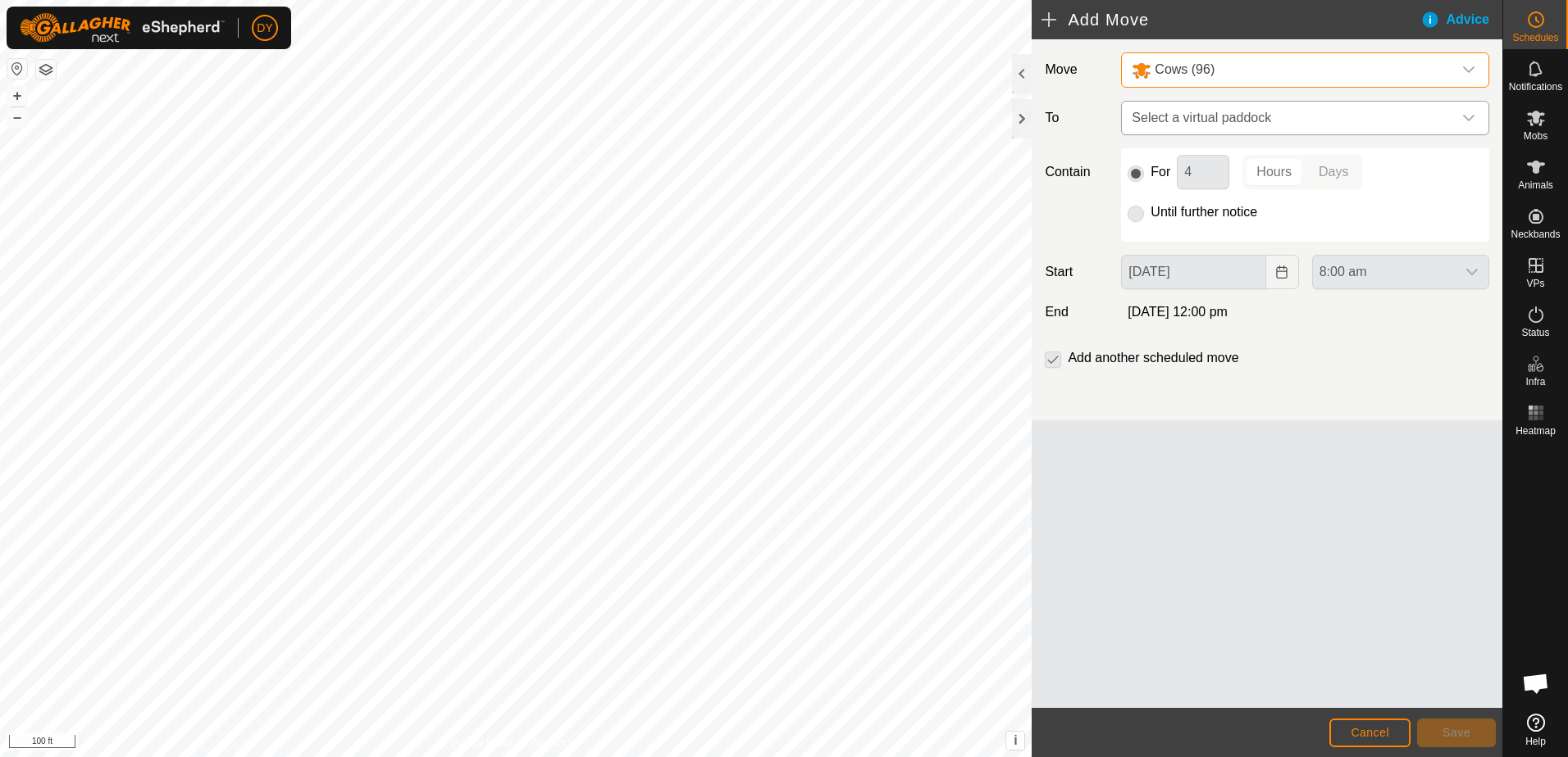
click at [1178, 120] on span "Select a virtual paddock" at bounding box center [1288, 117] width 327 height 32
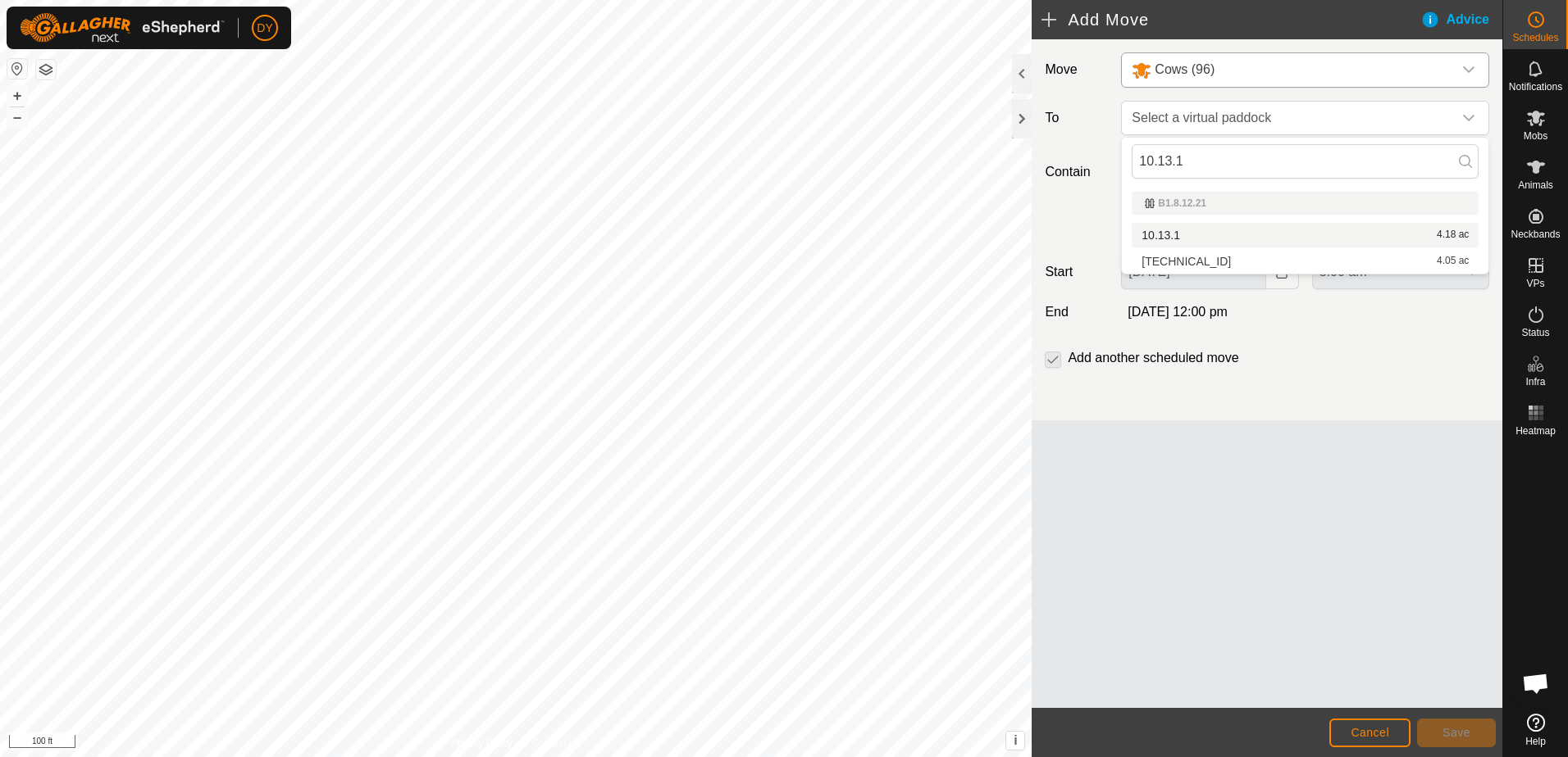
type input "10.13.1"
click at [1192, 233] on li "10.13.1 4.18 ac" at bounding box center [1305, 236] width 347 height 25
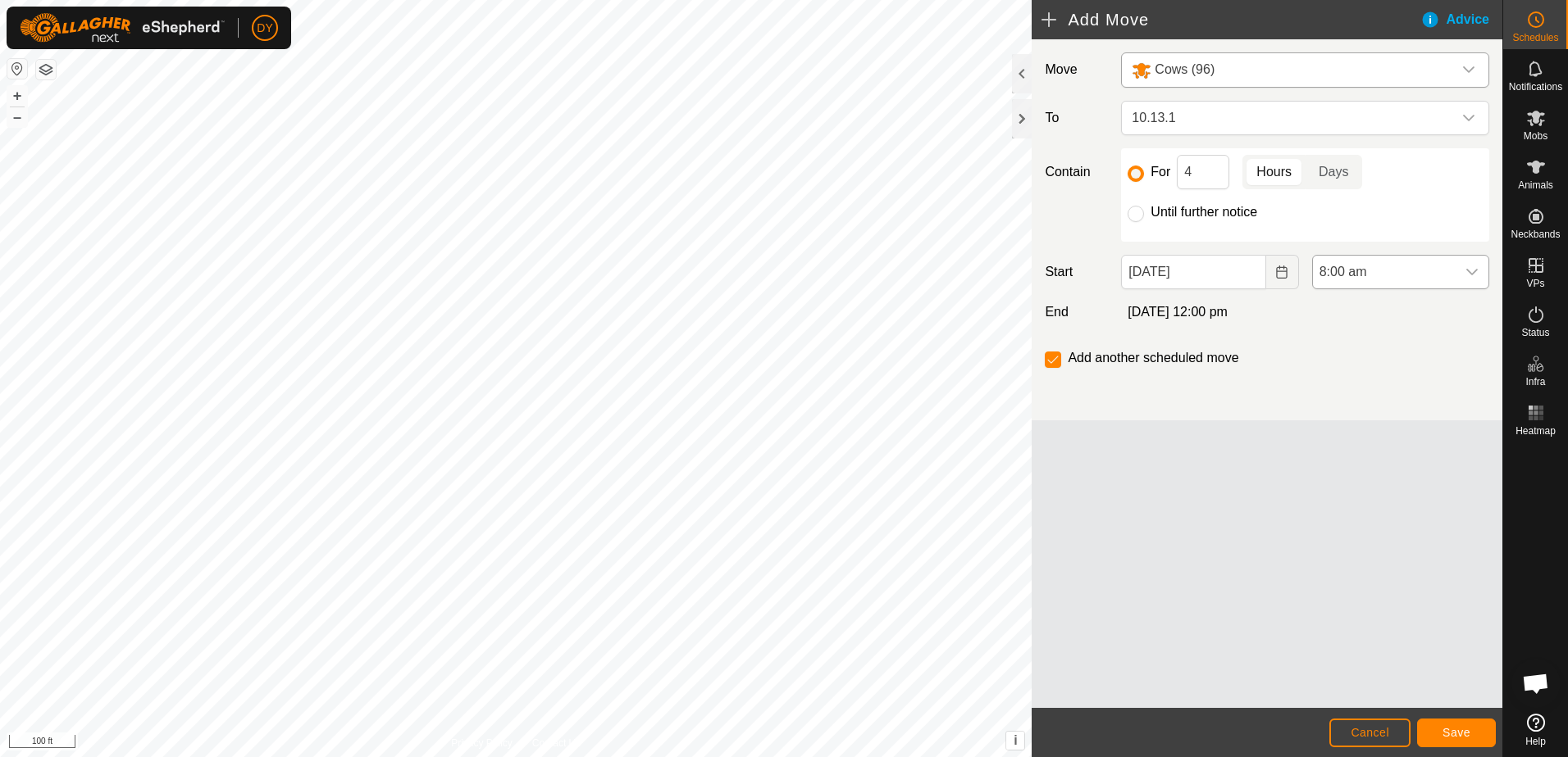
click at [1475, 275] on icon "dropdown trigger" at bounding box center [1472, 272] width 13 height 13
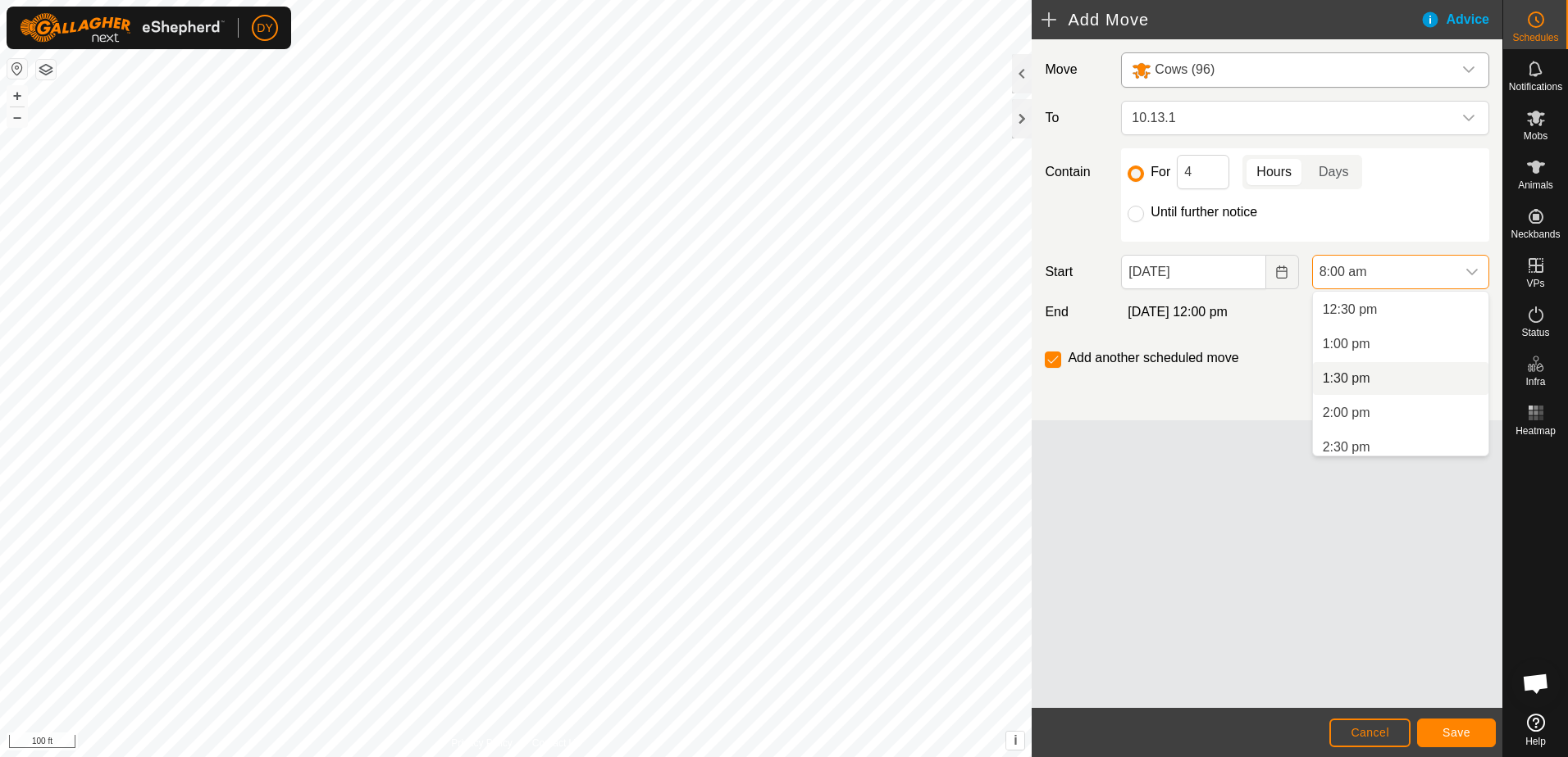
scroll to position [829, 0]
click at [1365, 377] on li "1:00 pm" at bounding box center [1400, 373] width 175 height 32
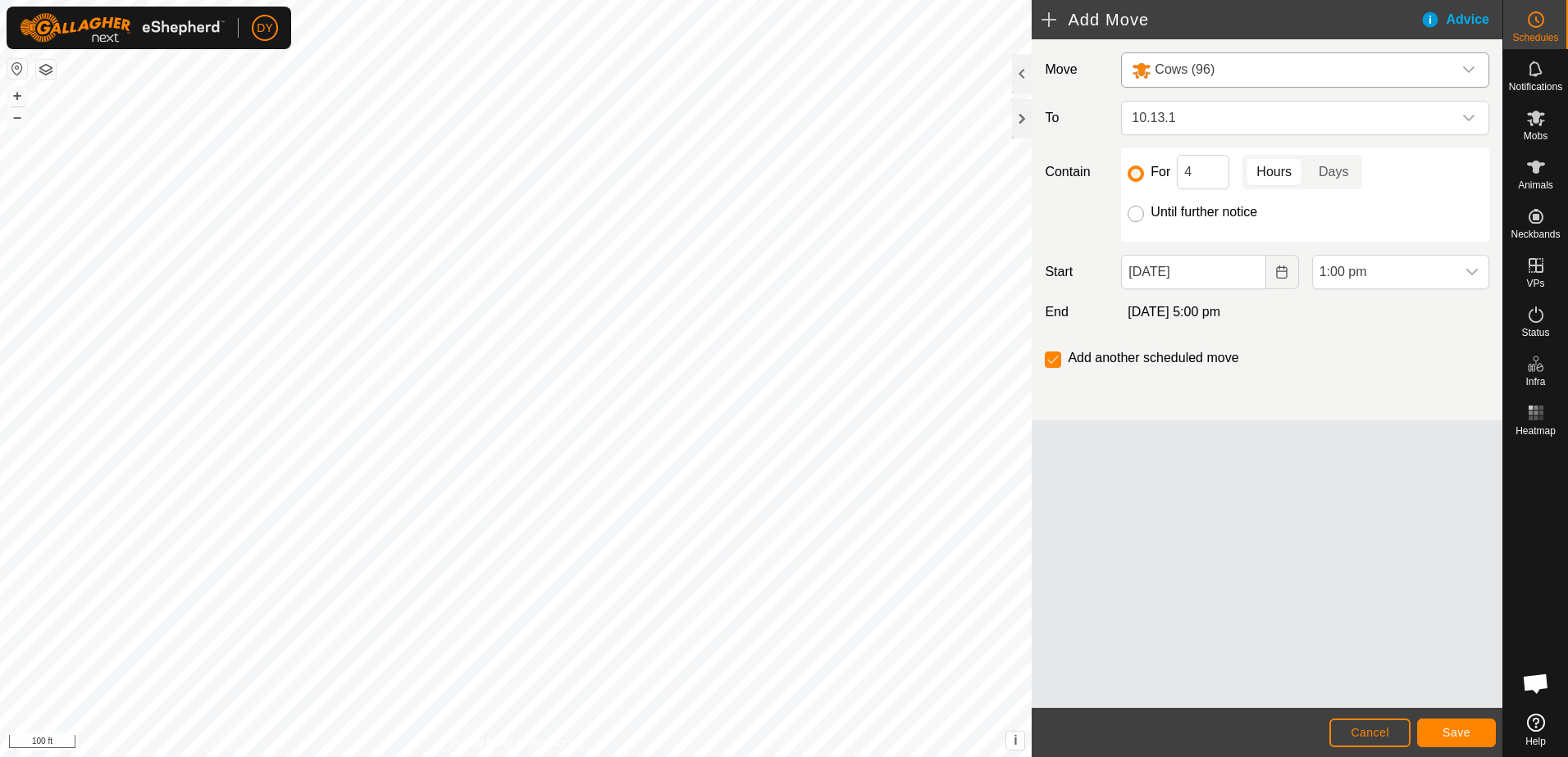
click at [1138, 217] on input "Until further notice" at bounding box center [1135, 214] width 17 height 17
radio input "true"
checkbox input "false"
click at [1212, 116] on span "10.13.1" at bounding box center [1288, 117] width 327 height 32
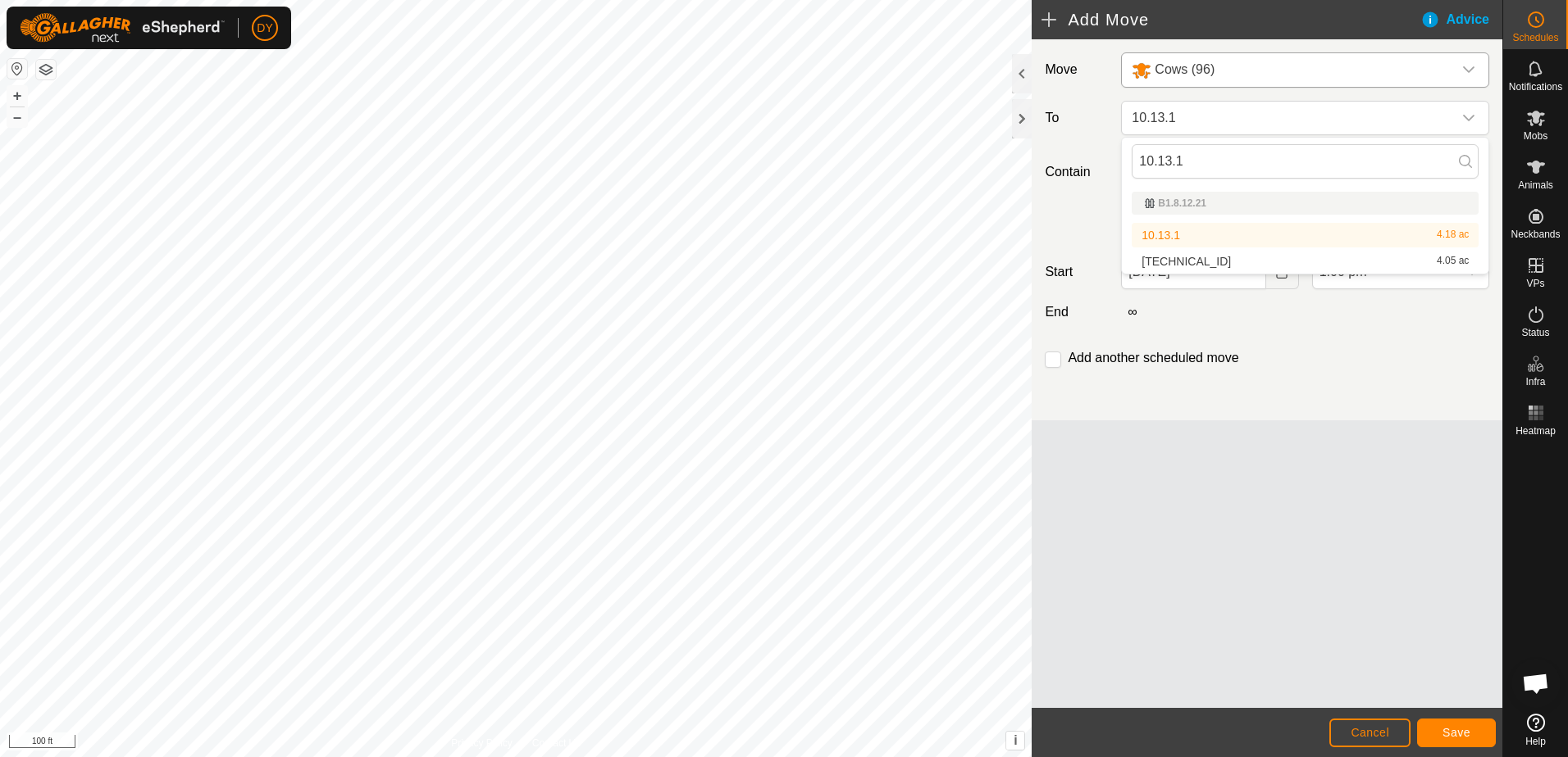
click at [1182, 237] on li "10.13.1 4.18 ac" at bounding box center [1305, 236] width 347 height 25
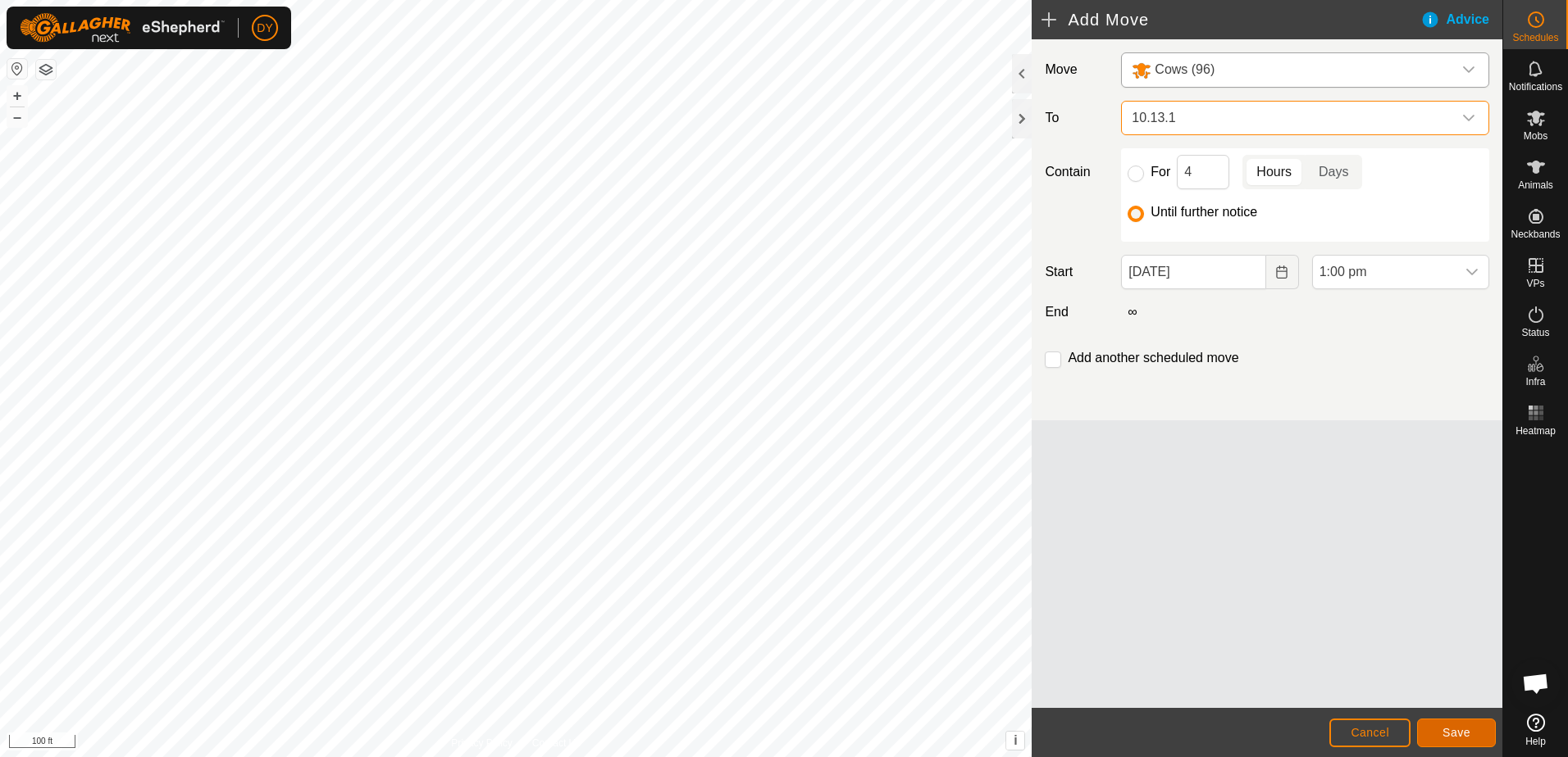
click at [1458, 734] on span "Save" at bounding box center [1457, 733] width 28 height 13
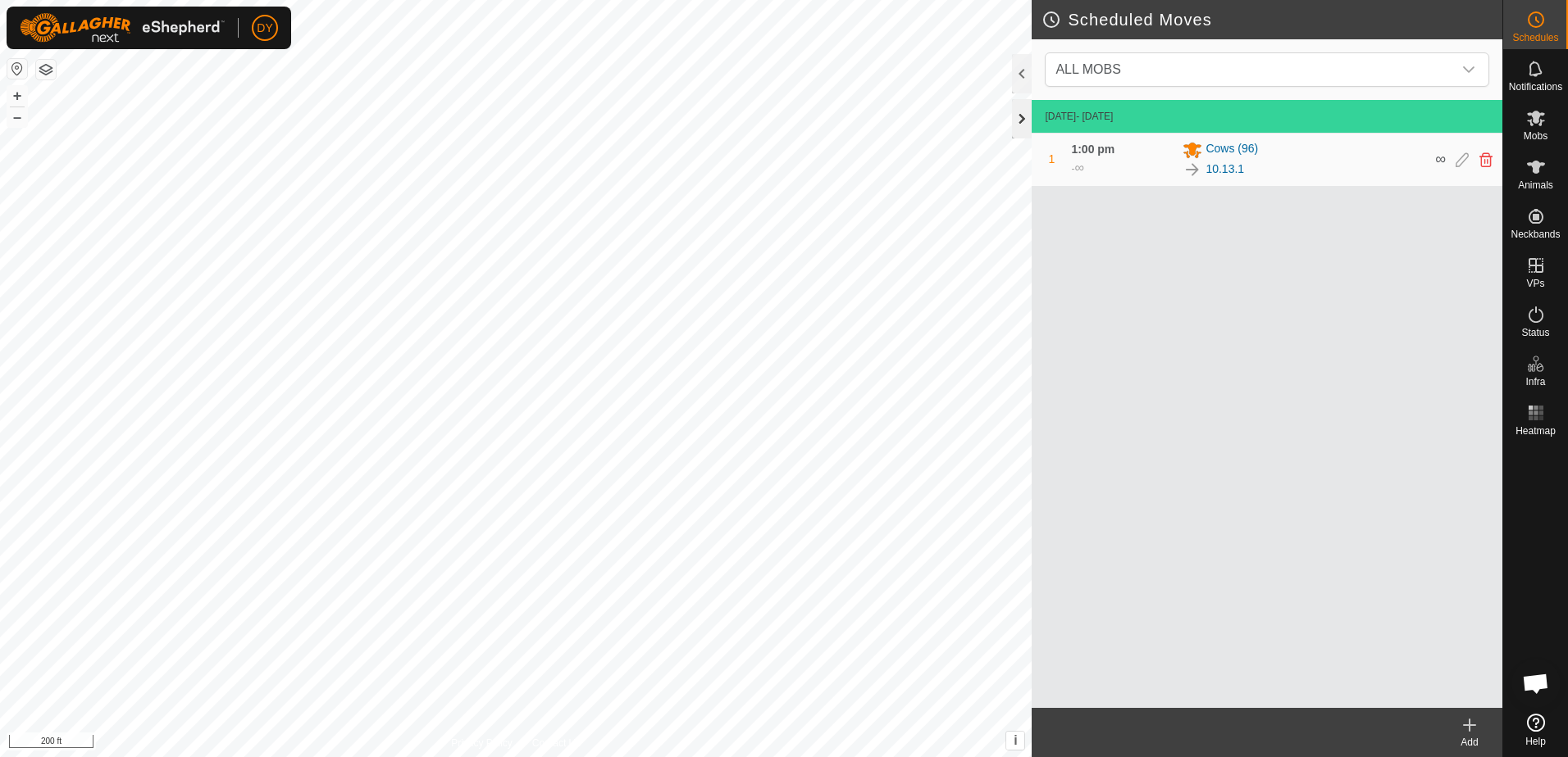
click at [1027, 115] on div at bounding box center [1022, 118] width 20 height 39
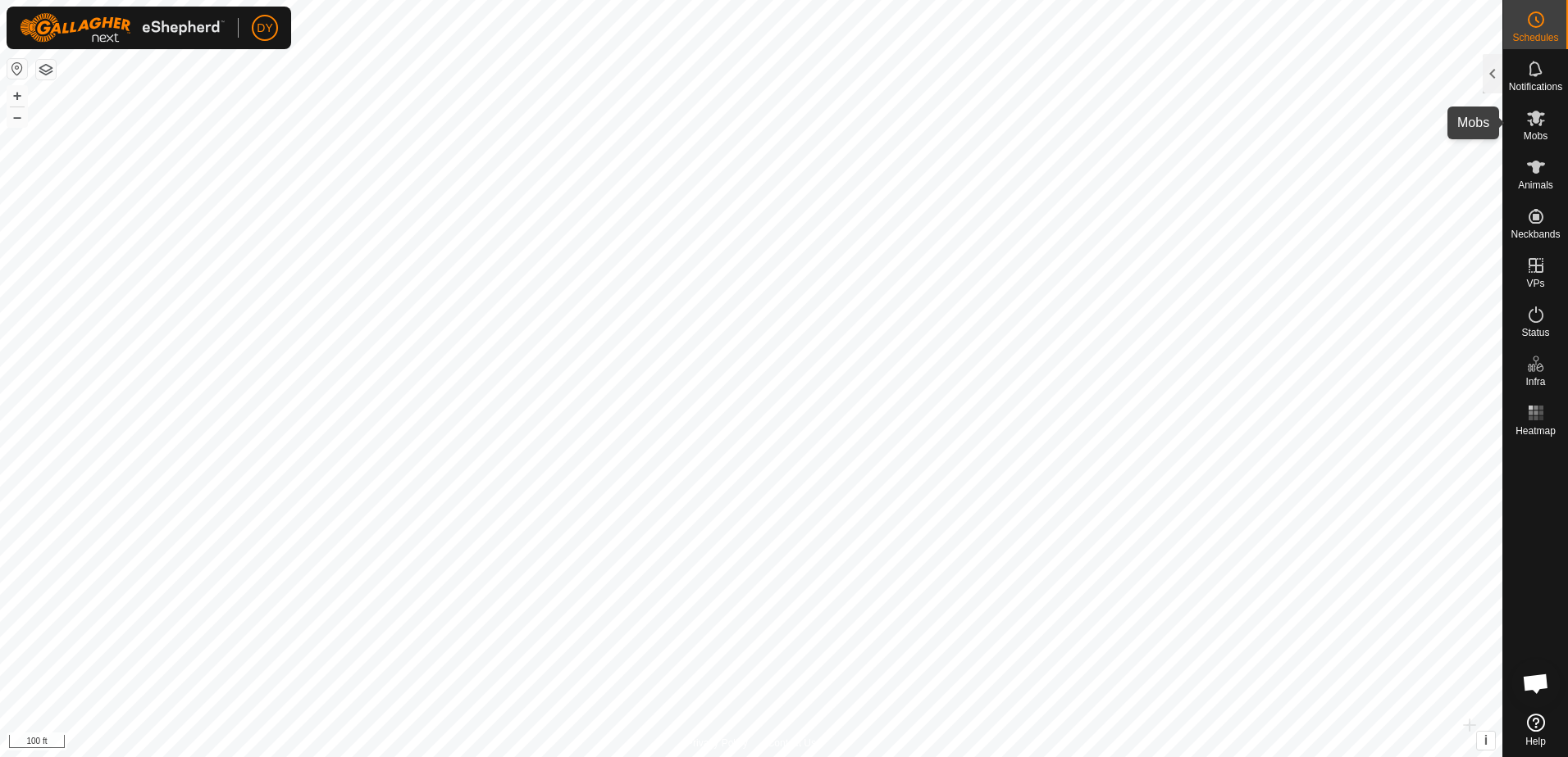
click at [1532, 127] on icon at bounding box center [1536, 118] width 20 height 20
click at [1495, 76] on div at bounding box center [1492, 73] width 20 height 39
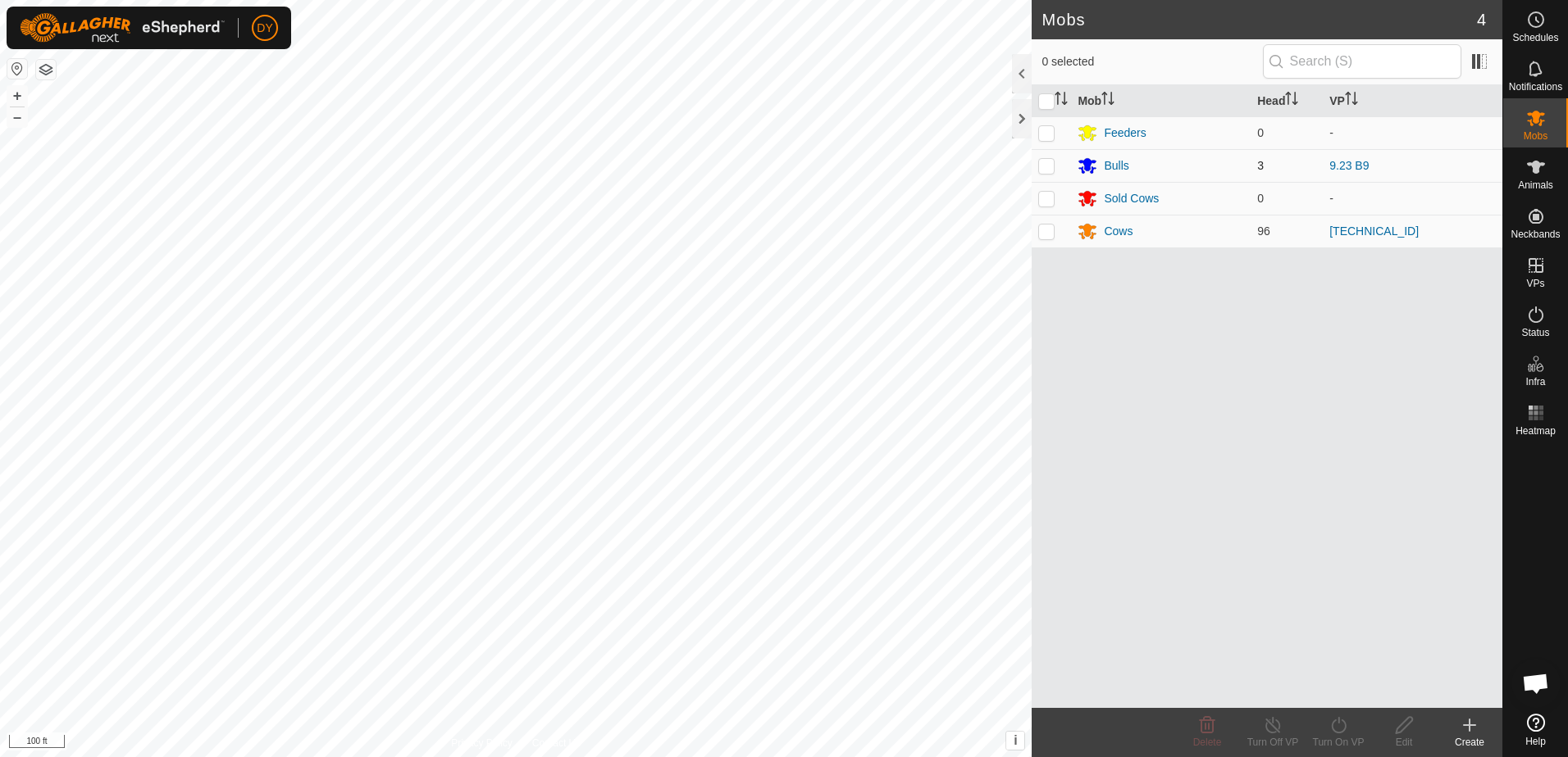
click at [1046, 165] on p-checkbox at bounding box center [1046, 166] width 17 height 13
checkbox input "true"
click at [1273, 726] on line at bounding box center [1272, 726] width 13 height 13
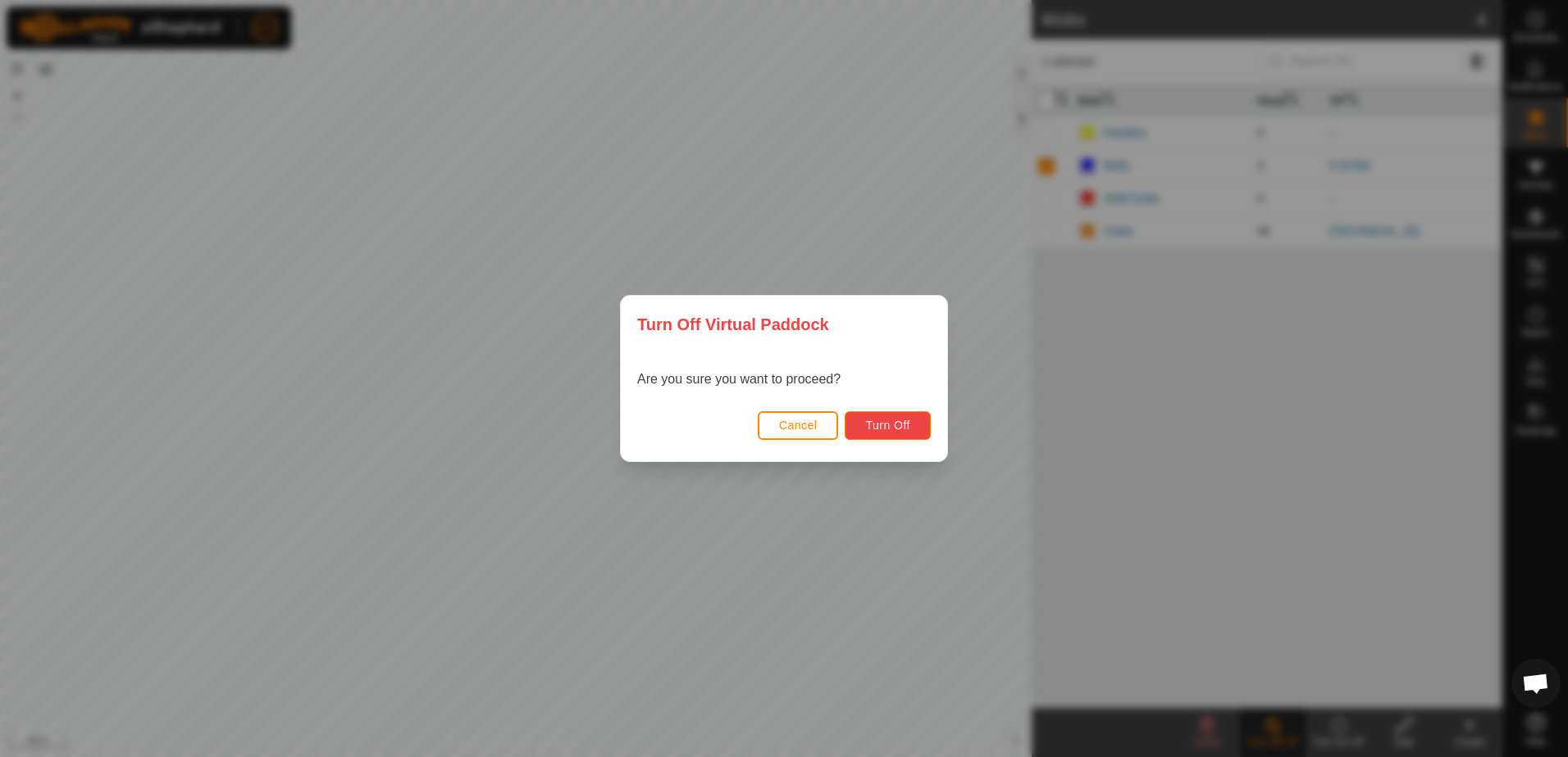
click at [870, 433] on button "Turn Off" at bounding box center [888, 426] width 86 height 29
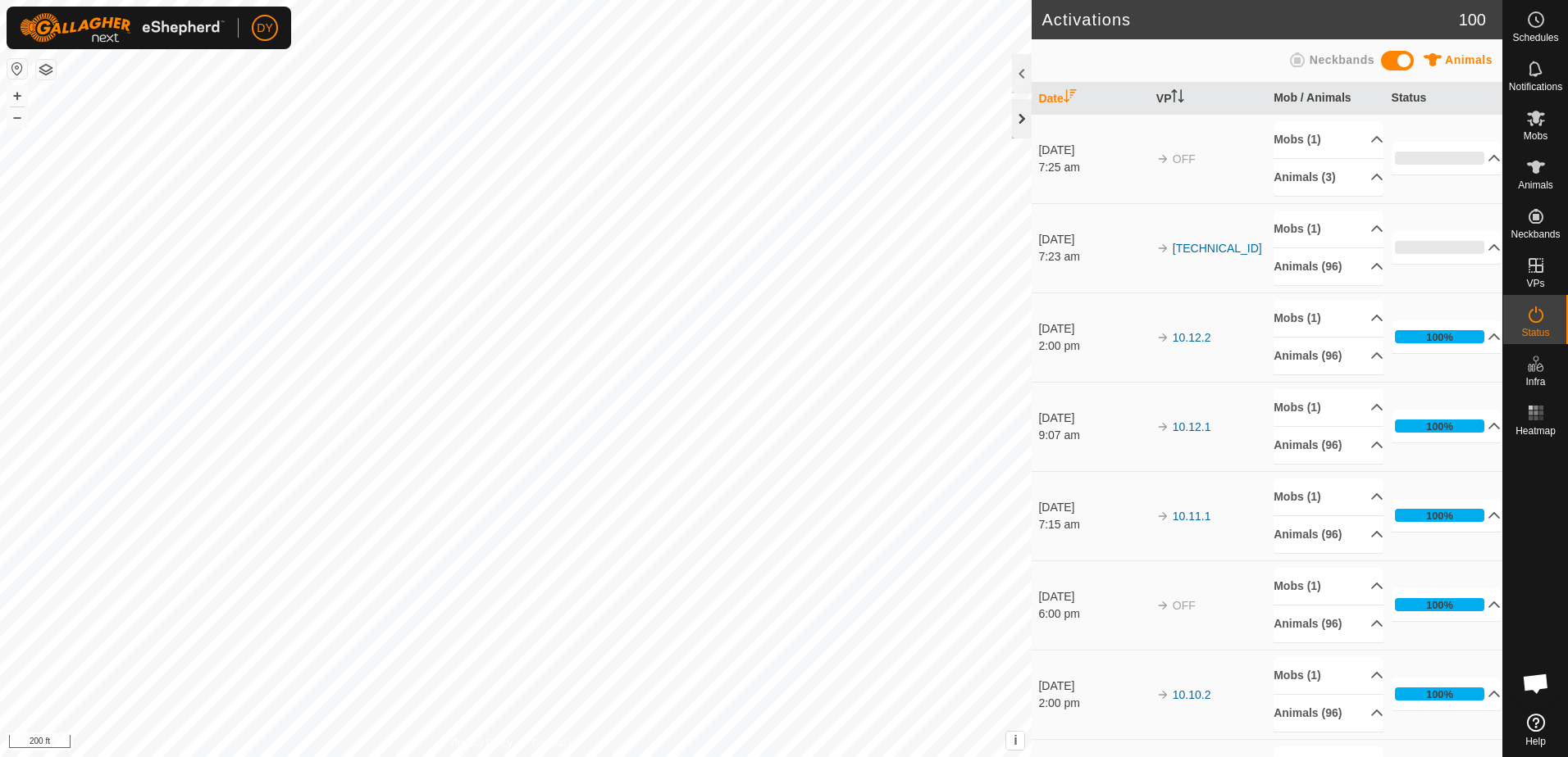
click at [1022, 120] on div at bounding box center [1022, 118] width 20 height 39
click at [1474, 251] on p-accordion-header "43%" at bounding box center [1446, 247] width 110 height 32
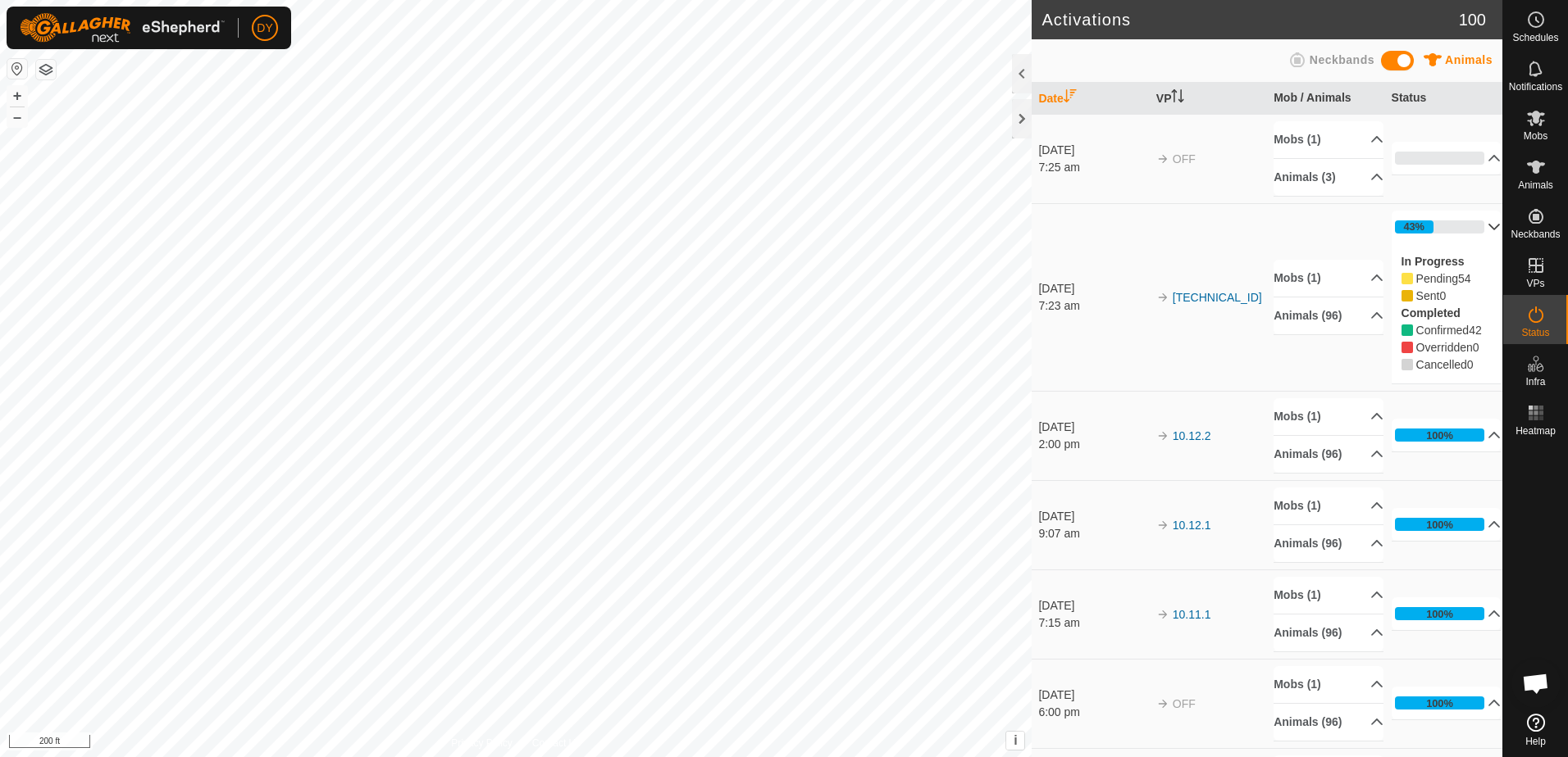
click at [1472, 228] on p-accordion-header "43%" at bounding box center [1446, 227] width 110 height 32
